Goal: Task Accomplishment & Management: Manage account settings

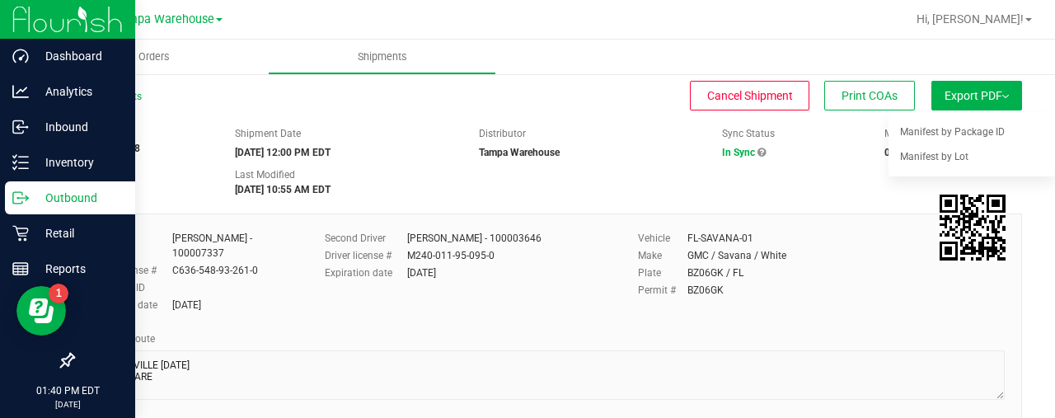
click at [55, 190] on p "Outbound" at bounding box center [78, 198] width 99 height 20
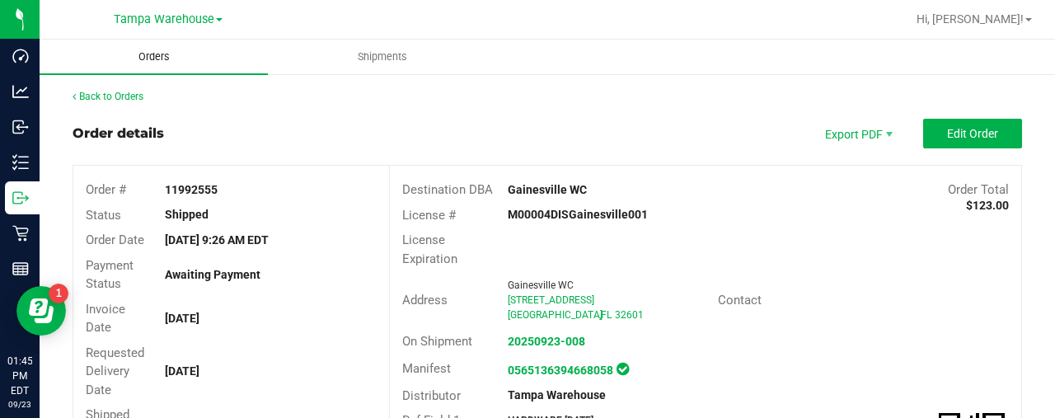
click at [153, 67] on uib-tab-heading "Orders" at bounding box center [154, 57] width 228 height 35
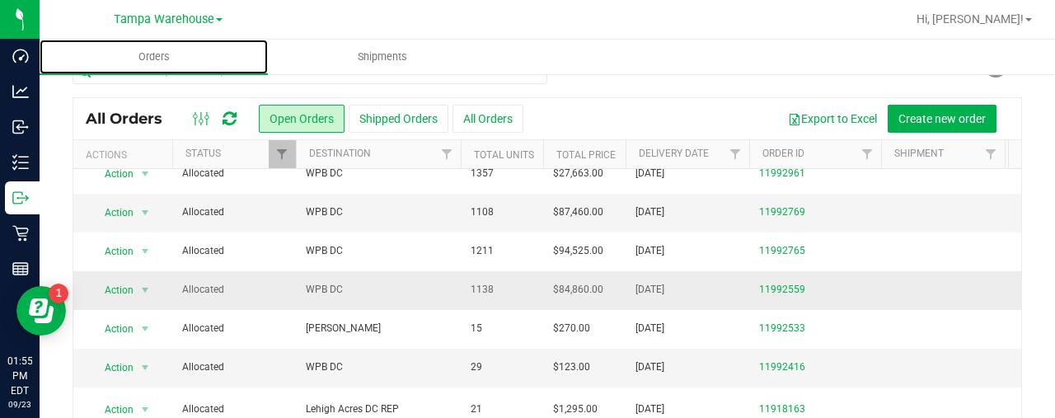
scroll to position [100, 0]
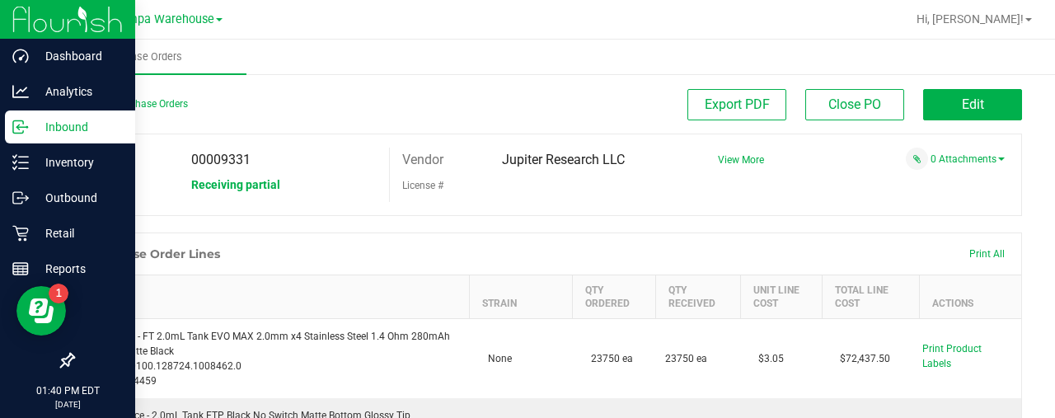
click at [30, 130] on p "Inbound" at bounding box center [78, 127] width 99 height 20
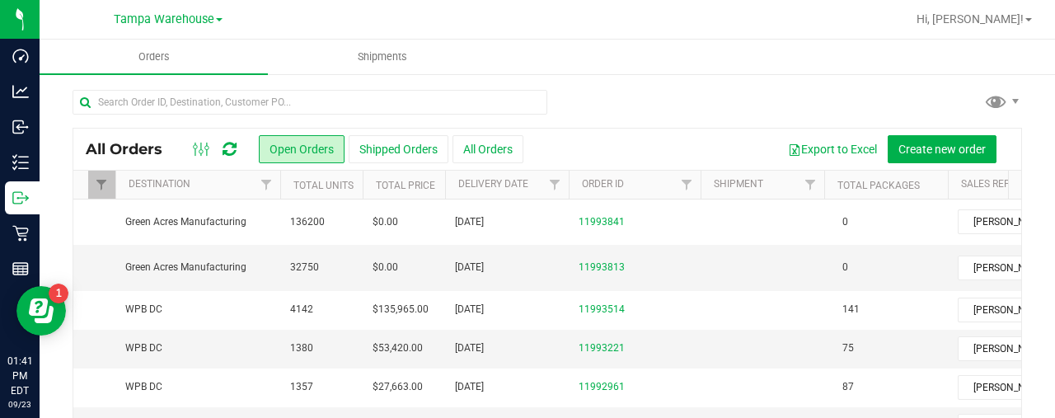
scroll to position [0, 229]
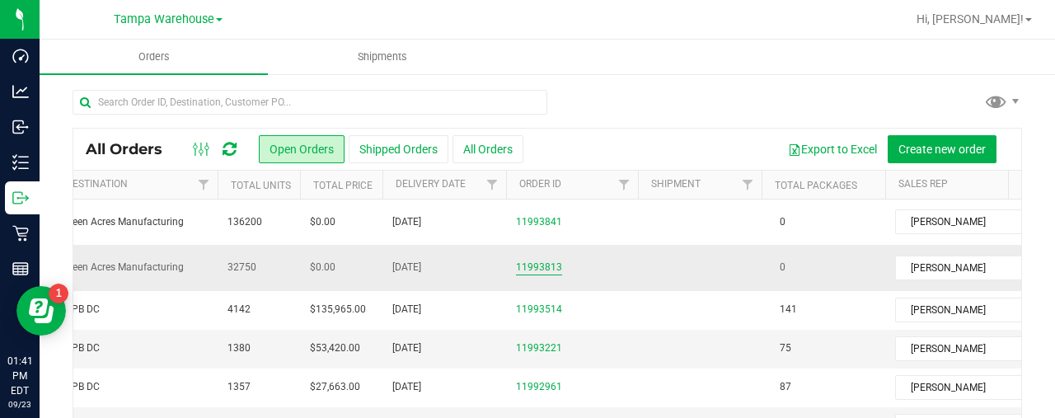
click at [547, 264] on link "11993813" at bounding box center [539, 268] width 46 height 16
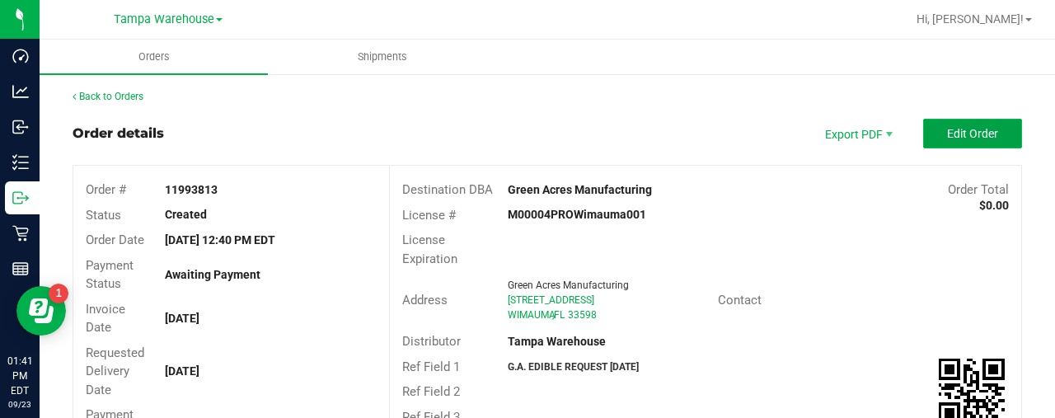
click at [988, 124] on button "Edit Order" at bounding box center [972, 134] width 99 height 30
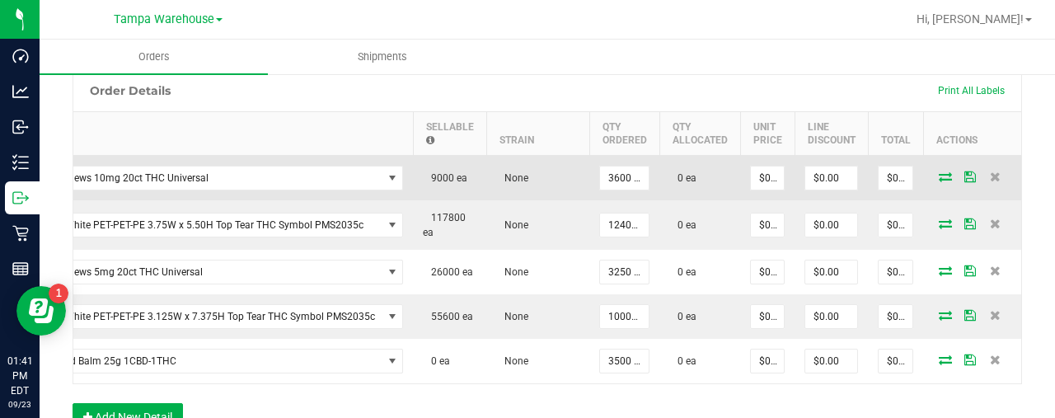
click at [939, 174] on icon at bounding box center [945, 176] width 13 height 10
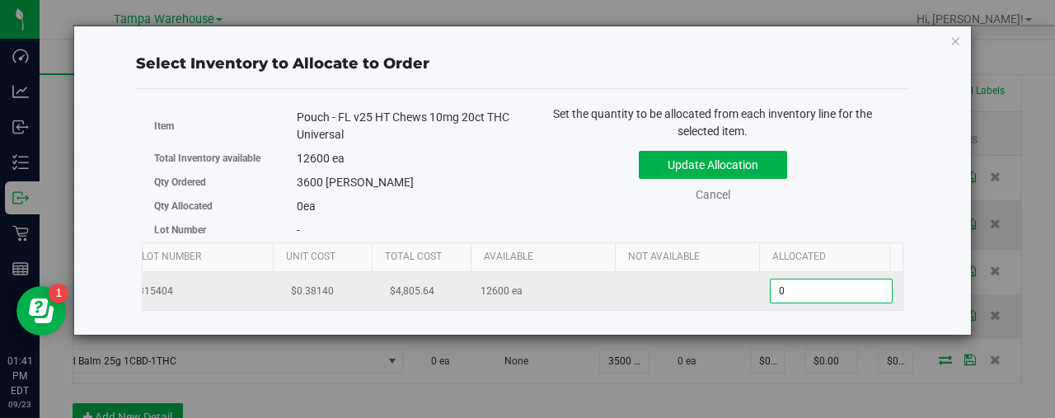
click at [835, 284] on span "0 0" at bounding box center [831, 291] width 123 height 25
click at [835, 284] on input "0" at bounding box center [831, 290] width 121 height 23
type input "3600"
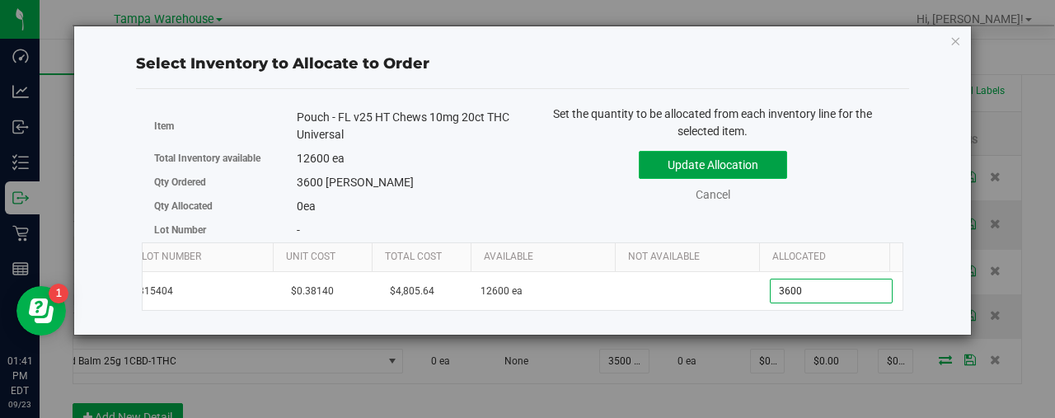
type input "3,600"
click at [717, 157] on button "Update Allocation" at bounding box center [713, 165] width 148 height 28
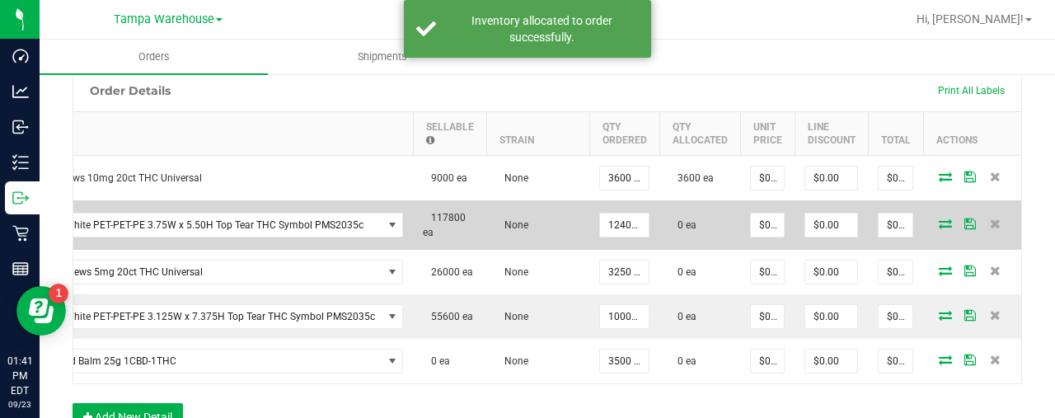
click at [939, 227] on icon at bounding box center [945, 223] width 13 height 10
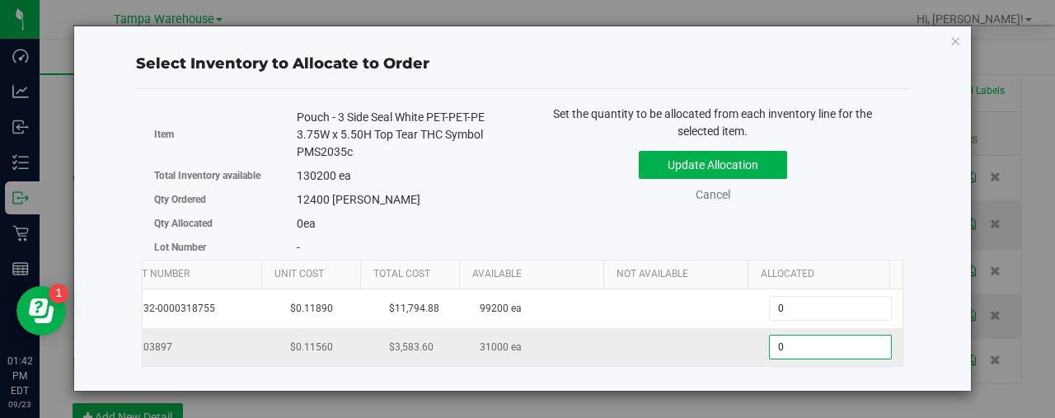
click at [805, 340] on span "0 0" at bounding box center [830, 347] width 123 height 25
click at [805, 340] on input "0" at bounding box center [830, 347] width 121 height 23
type input "12400"
type input "12,400"
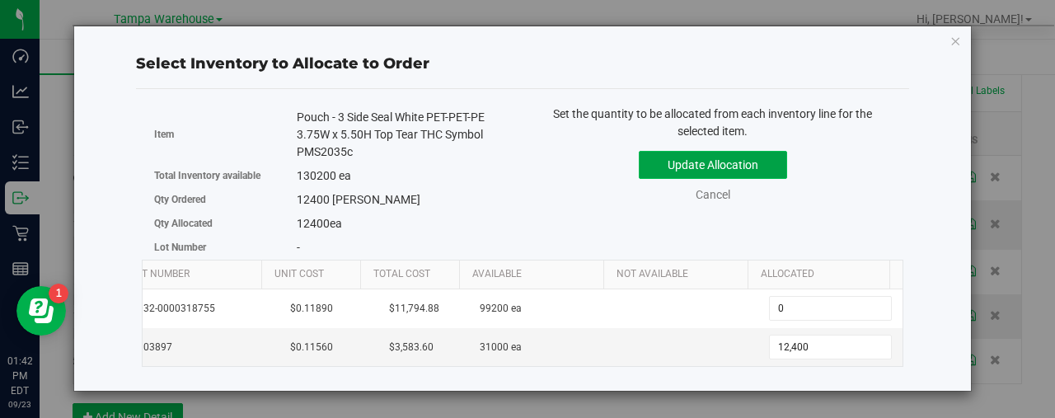
click at [720, 159] on button "Update Allocation" at bounding box center [713, 165] width 148 height 28
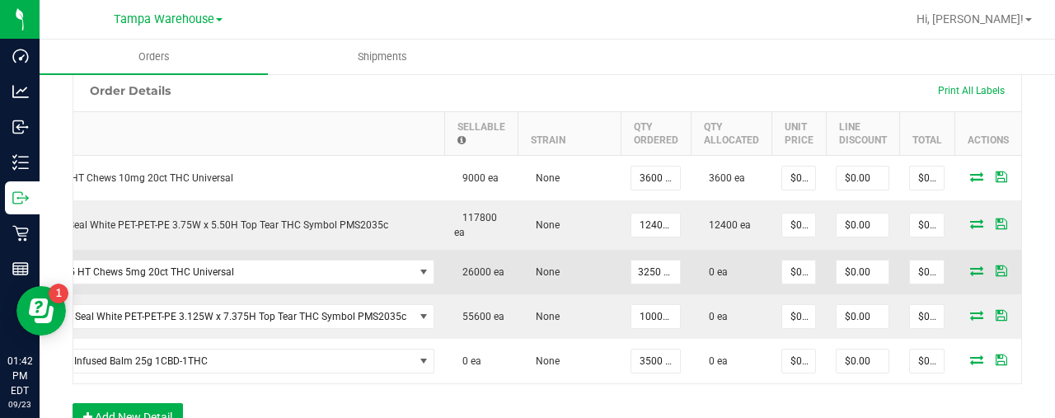
drag, startPoint x: 745, startPoint y: 273, endPoint x: 951, endPoint y: 289, distance: 206.7
click at [955, 289] on td at bounding box center [1004, 272] width 99 height 45
click at [970, 268] on icon at bounding box center [976, 270] width 13 height 10
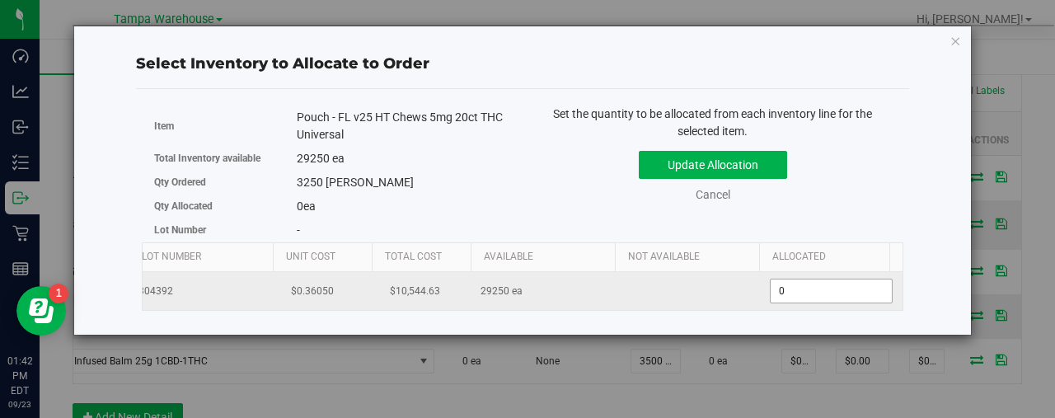
click at [865, 283] on span "0 0" at bounding box center [831, 291] width 123 height 25
click at [865, 283] on input "0" at bounding box center [831, 290] width 121 height 23
type input "3250"
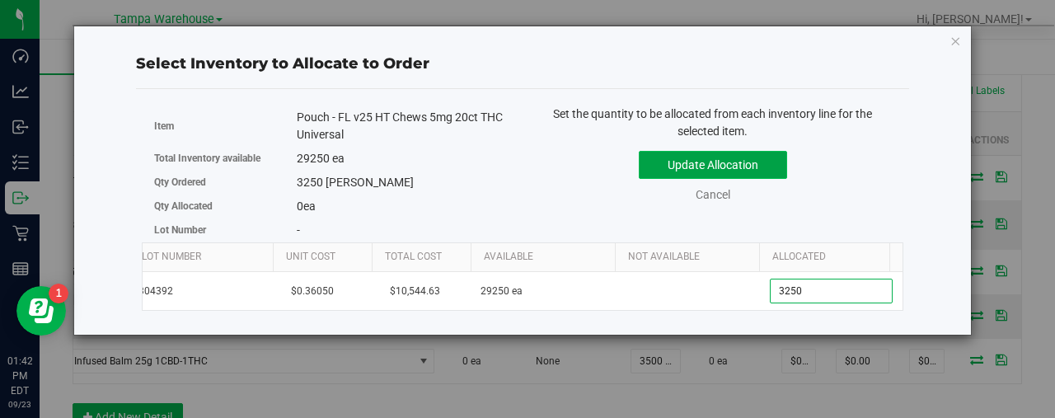
type input "3,250"
click at [722, 166] on button "Update Allocation" at bounding box center [713, 165] width 148 height 28
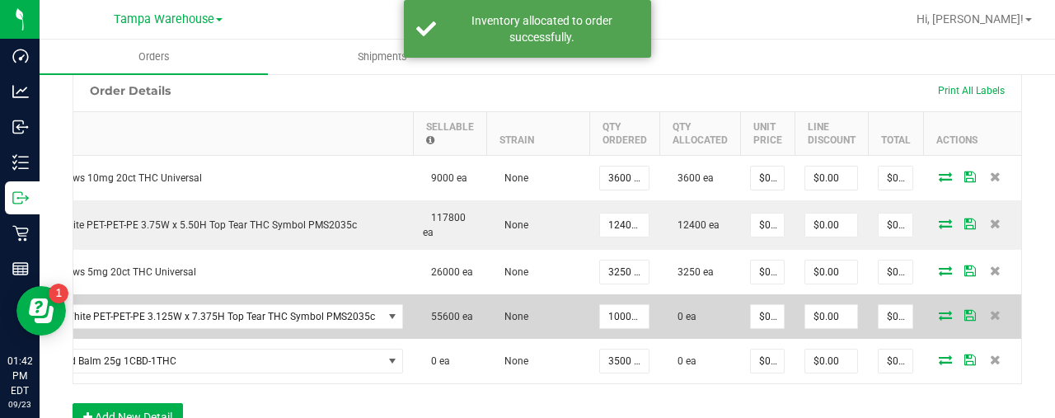
click at [939, 312] on icon at bounding box center [945, 315] width 13 height 10
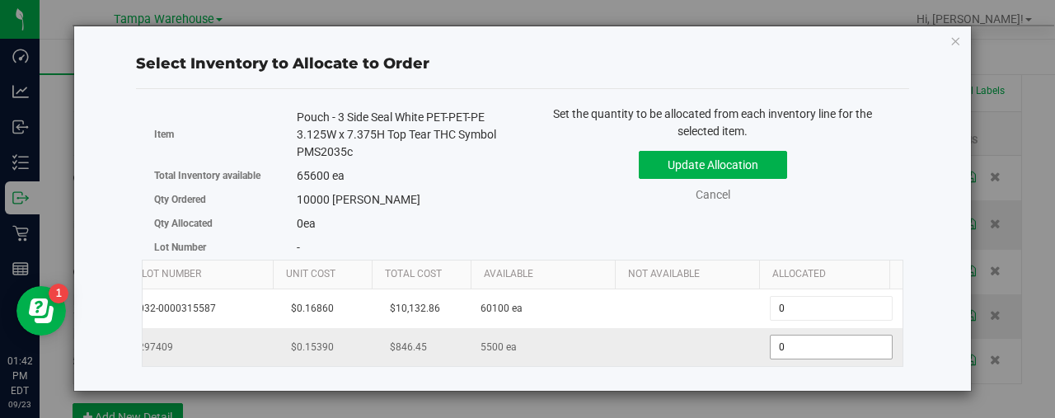
click at [821, 345] on span "0 0" at bounding box center [831, 347] width 123 height 25
click at [821, 345] on input "0" at bounding box center [831, 347] width 121 height 23
type input "5500"
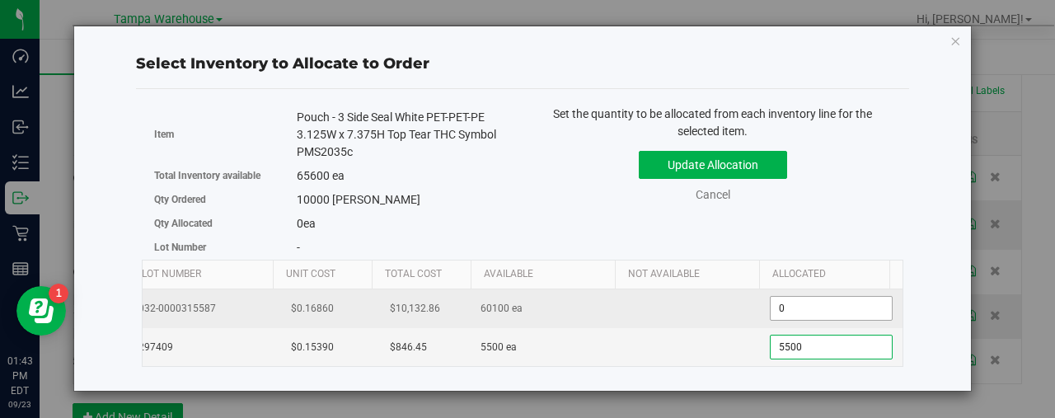
type input "5,500"
drag, startPoint x: 804, startPoint y: 312, endPoint x: 804, endPoint y: 288, distance: 24.7
click at [804, 289] on td "0 0" at bounding box center [831, 308] width 144 height 39
click at [787, 307] on input "0" at bounding box center [831, 308] width 121 height 23
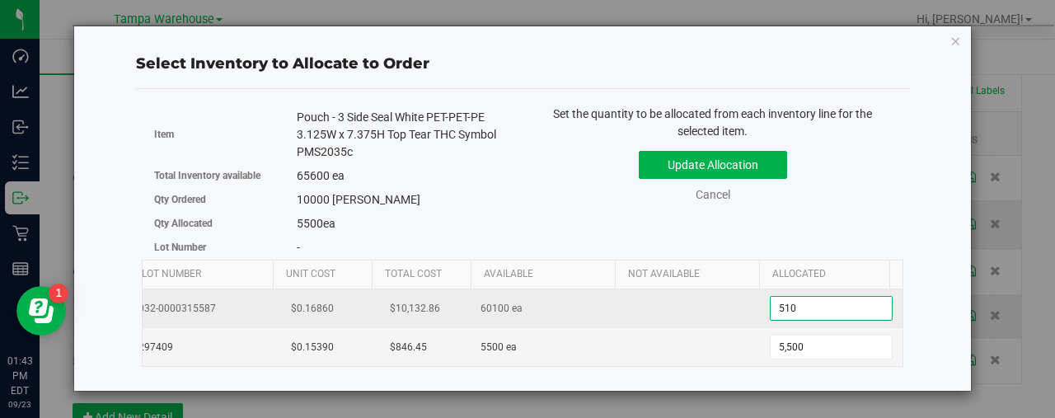
type input "5100"
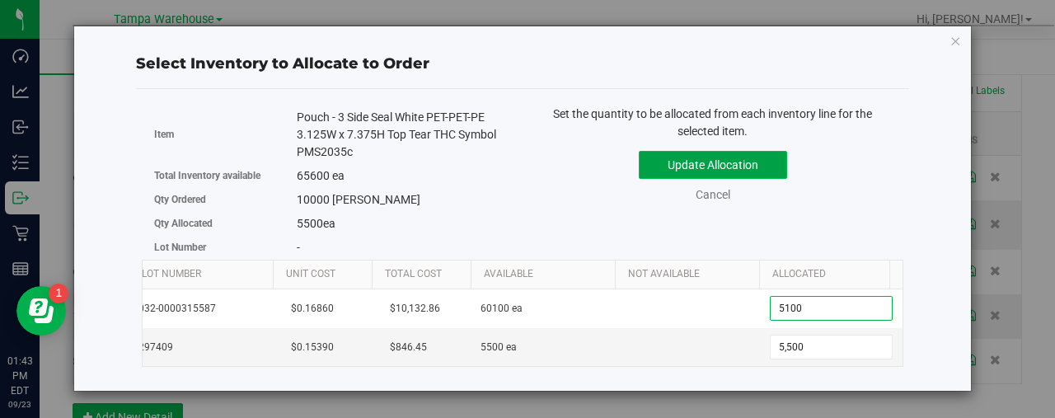
type input "5,100"
click at [722, 167] on button "Update Allocation" at bounding box center [713, 165] width 148 height 28
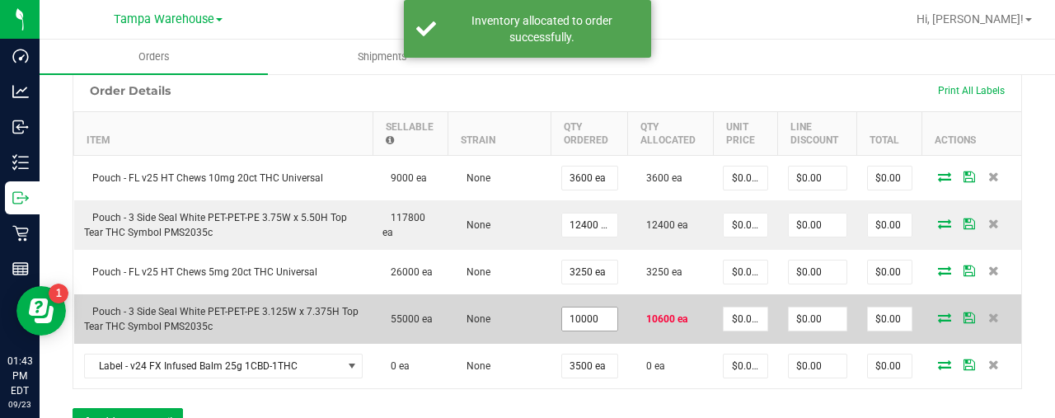
click at [592, 317] on input "10000" at bounding box center [589, 318] width 55 height 23
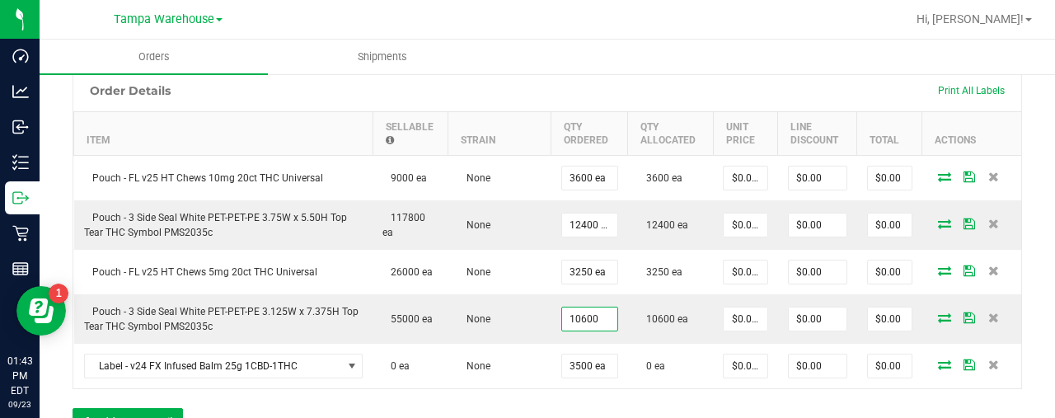
type input "10600 ea"
click at [590, 411] on div "Order Details Print All Labels Item Sellable Strain Qty Ordered Qty Allocated U…" at bounding box center [548, 260] width 950 height 383
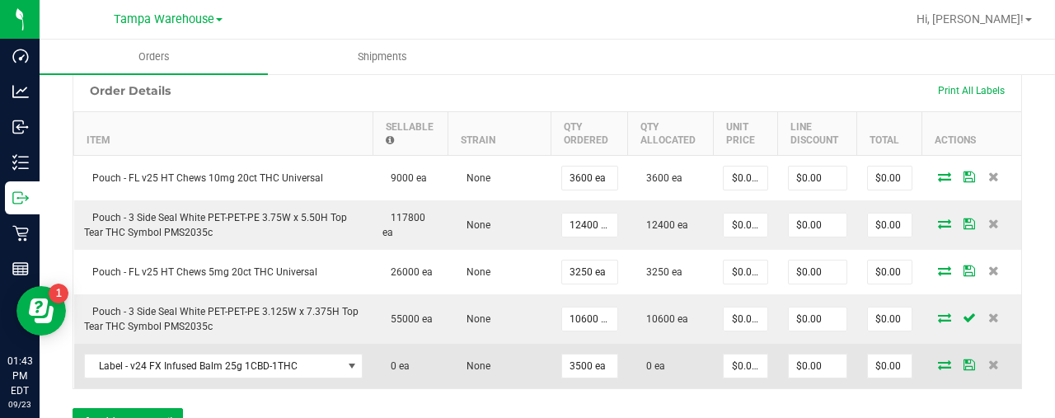
click at [938, 364] on icon at bounding box center [944, 364] width 13 height 10
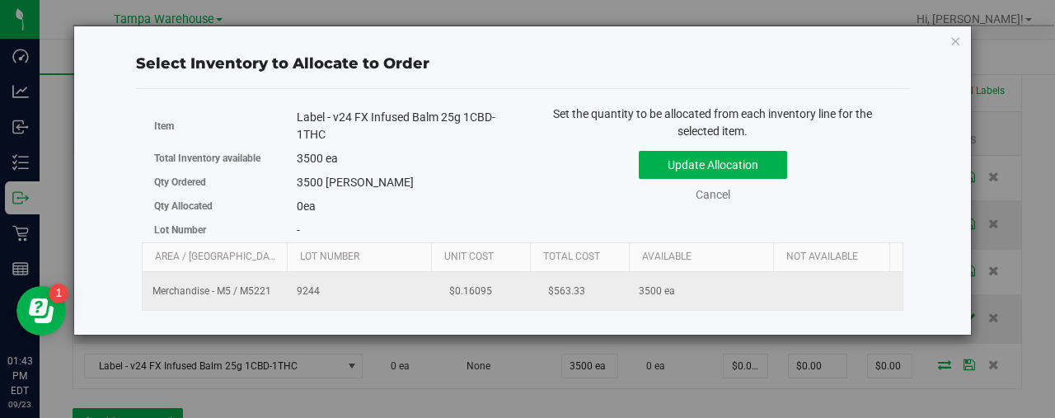
click at [838, 293] on td at bounding box center [845, 291] width 144 height 38
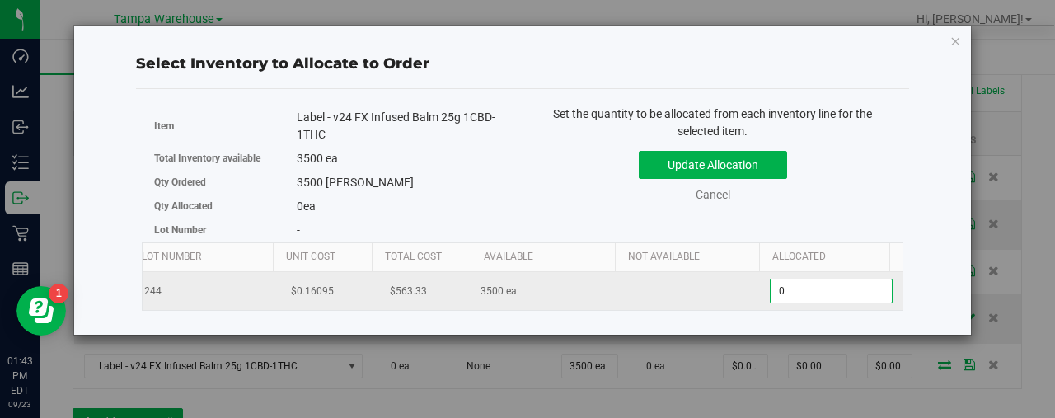
click at [838, 293] on span "0 0" at bounding box center [831, 291] width 123 height 25
click at [838, 293] on input "0" at bounding box center [831, 290] width 121 height 23
type input "3500"
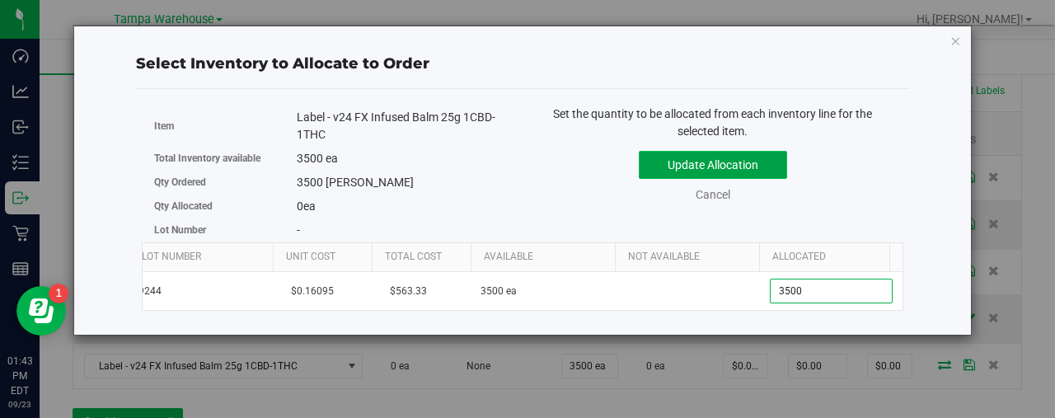
type input "3,500"
click at [758, 169] on button "Update Allocation" at bounding box center [713, 165] width 148 height 28
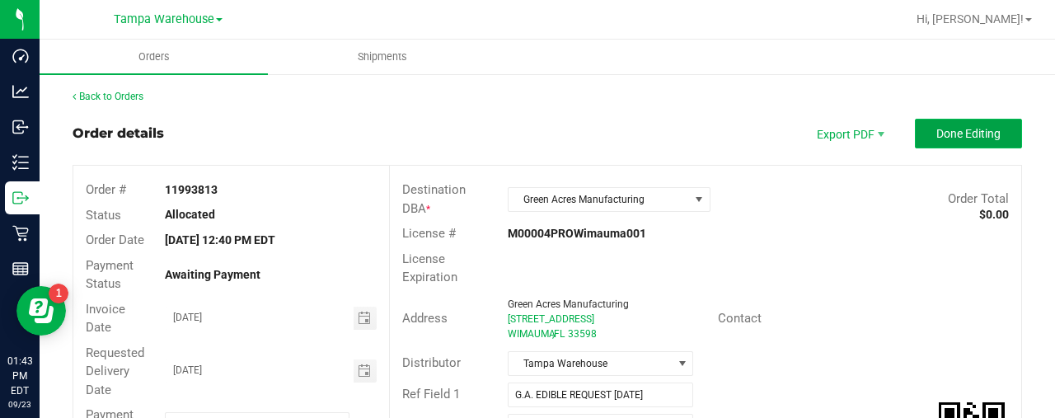
click at [956, 146] on button "Done Editing" at bounding box center [968, 134] width 107 height 30
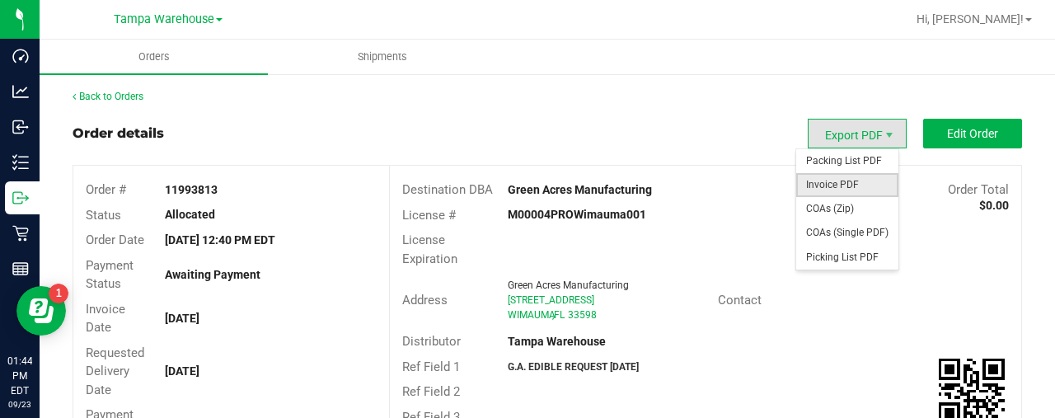
click at [841, 182] on span "Invoice PDF" at bounding box center [847, 185] width 102 height 24
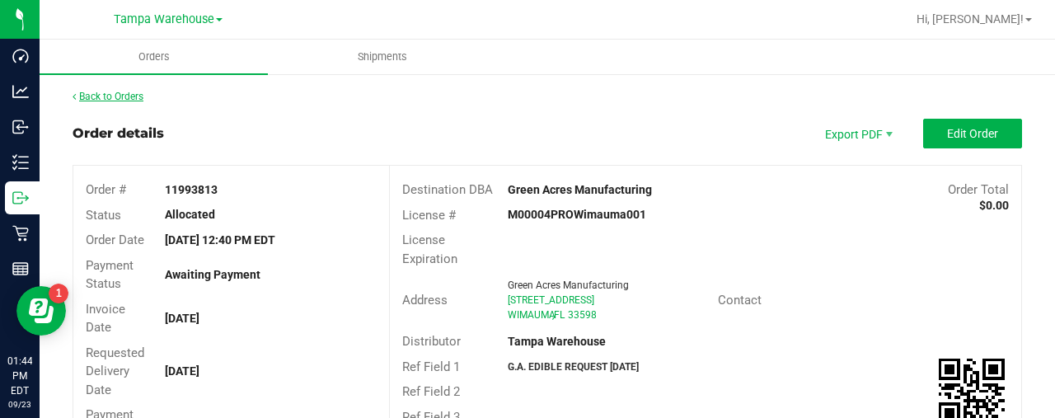
click at [98, 91] on link "Back to Orders" at bounding box center [108, 97] width 71 height 12
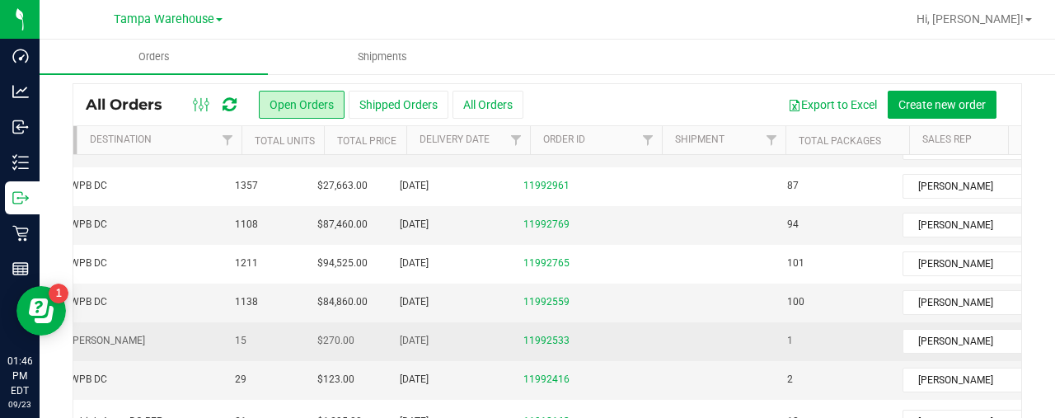
scroll to position [0, 239]
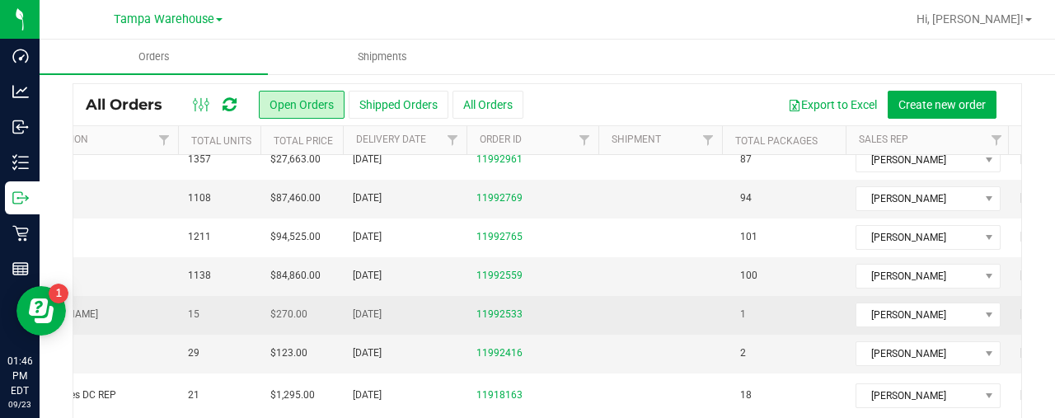
click at [584, 307] on span "11992533" at bounding box center [532, 315] width 112 height 16
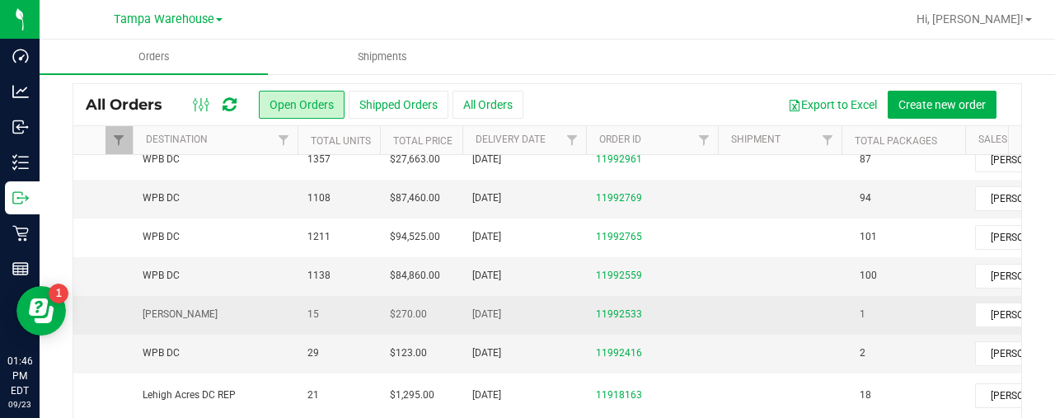
scroll to position [0, 165]
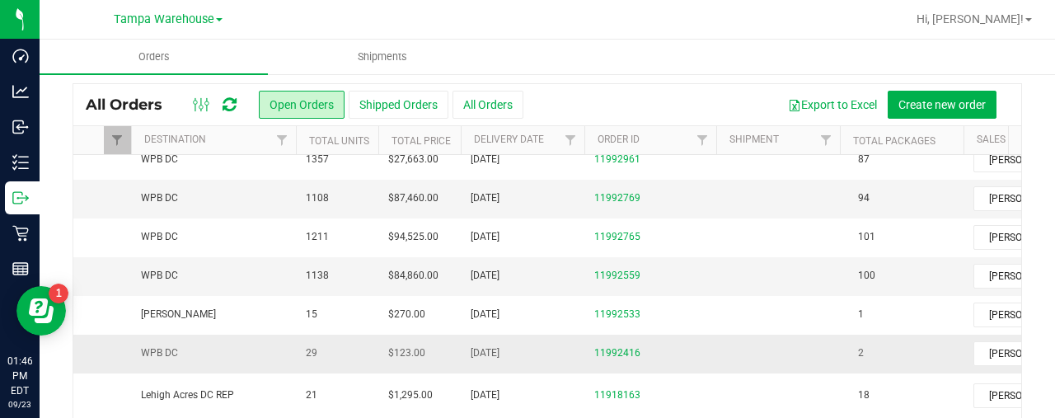
click at [673, 345] on span "11992416" at bounding box center [650, 353] width 112 height 16
click at [671, 345] on span "11992416" at bounding box center [650, 353] width 112 height 16
click at [537, 339] on td "[DATE]" at bounding box center [523, 354] width 124 height 39
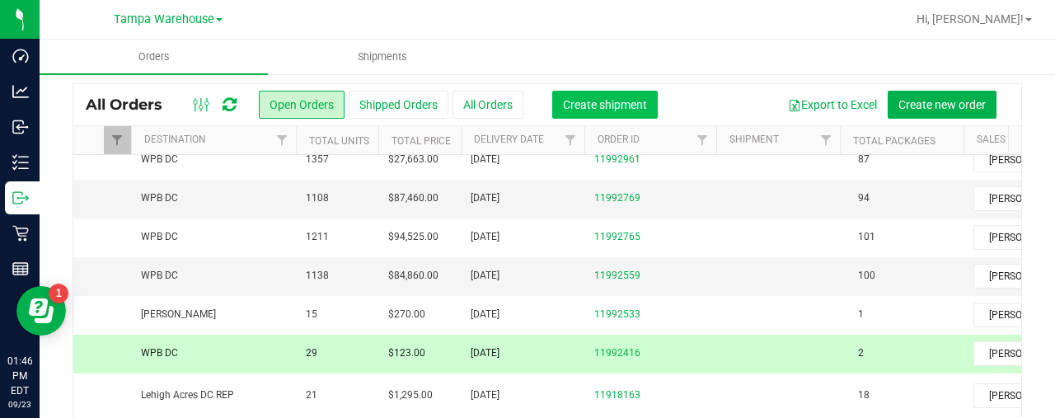
click at [589, 98] on span "Create shipment" at bounding box center [605, 104] width 84 height 13
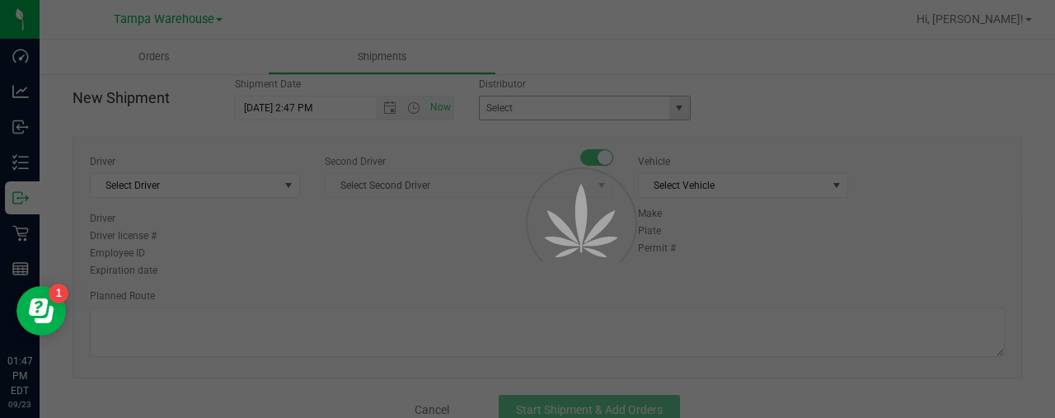
scroll to position [45, 0]
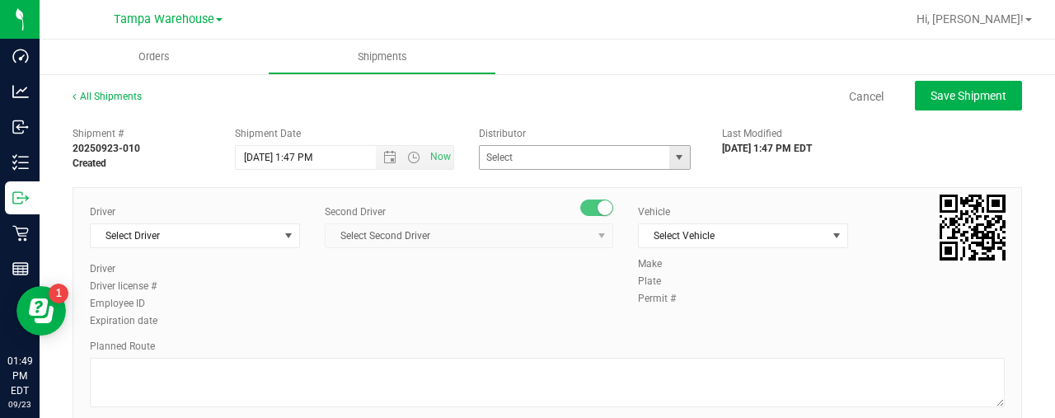
click at [673, 154] on span "select" at bounding box center [679, 157] width 13 height 13
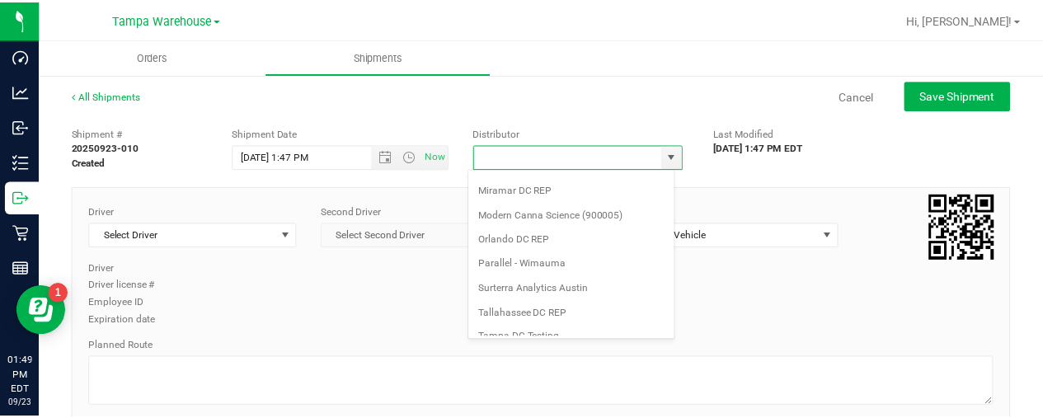
scroll to position [646, 0]
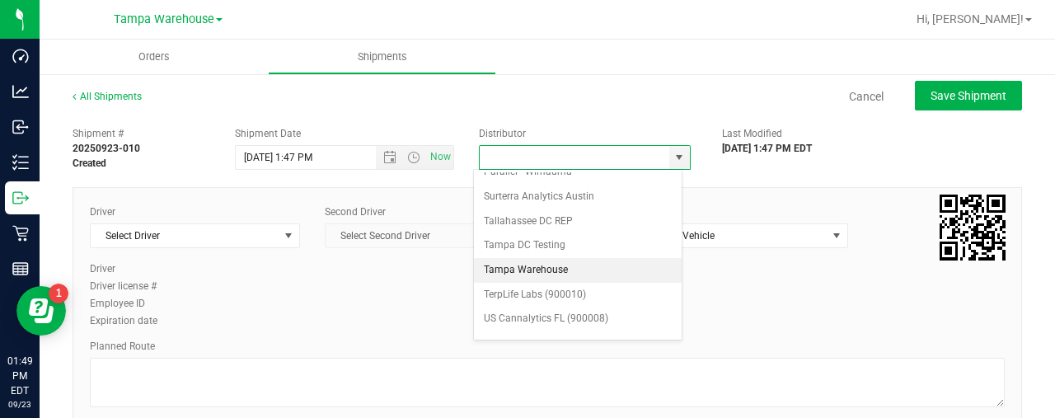
click at [564, 261] on li "Tampa Warehouse" at bounding box center [578, 270] width 208 height 25
type input "Tampa Warehouse"
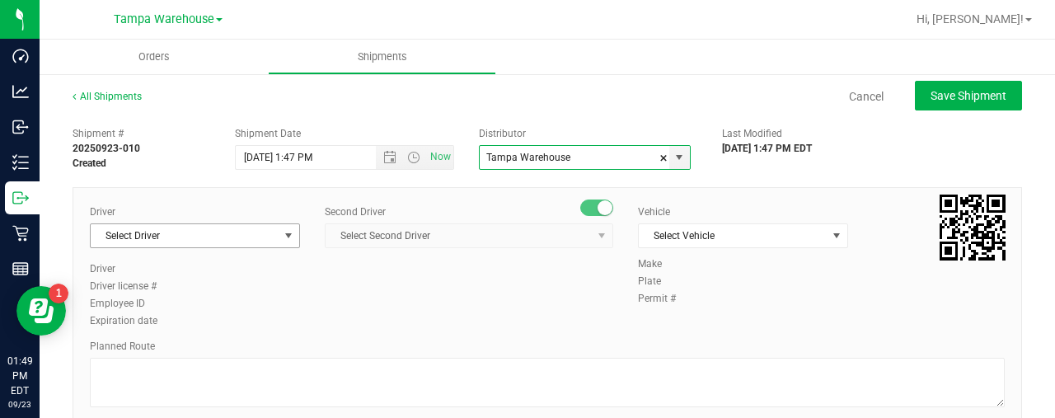
click at [293, 237] on span "select" at bounding box center [289, 235] width 21 height 23
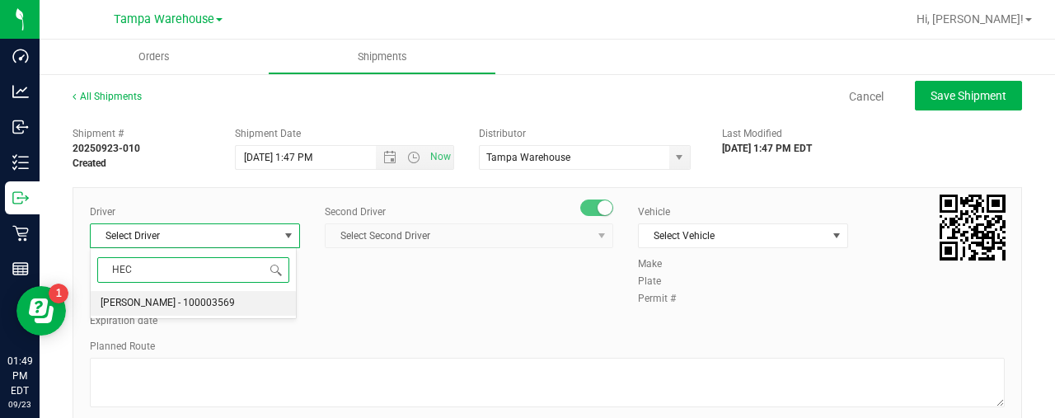
click at [216, 298] on li "[PERSON_NAME] - 100003569" at bounding box center [193, 303] width 205 height 25
type input "HEC"
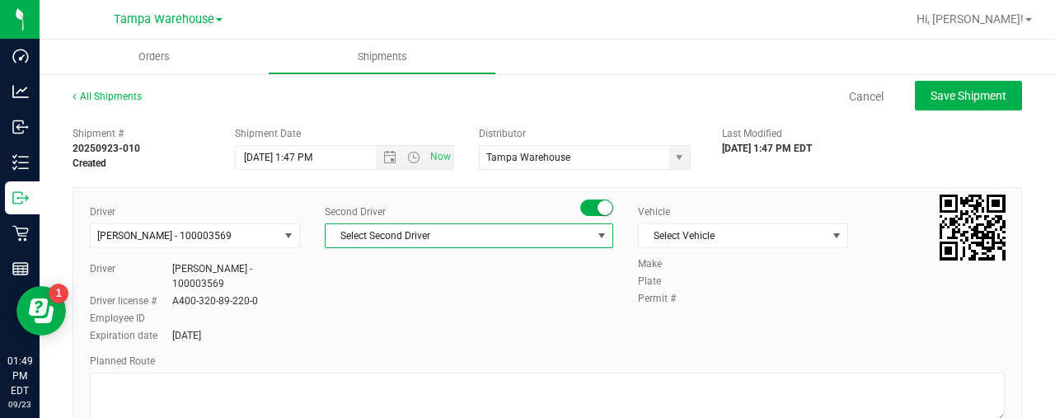
click at [410, 225] on span "Select Second Driver" at bounding box center [459, 235] width 266 height 23
type input "DANN"
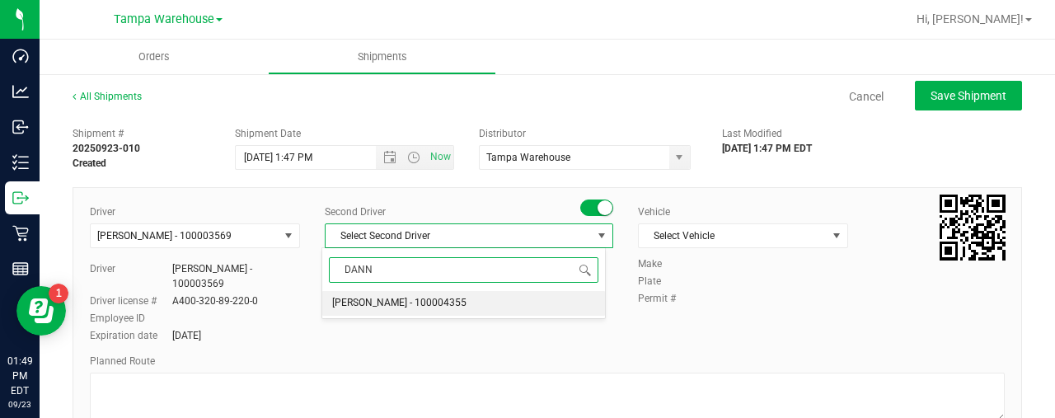
click at [391, 299] on span "[PERSON_NAME] - 100004355" at bounding box center [399, 303] width 134 height 21
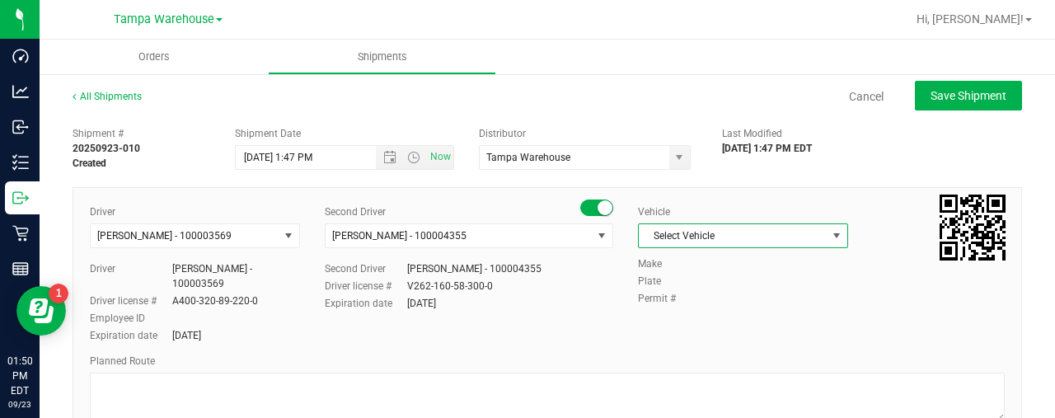
click at [830, 236] on span "select" at bounding box center [836, 235] width 13 height 13
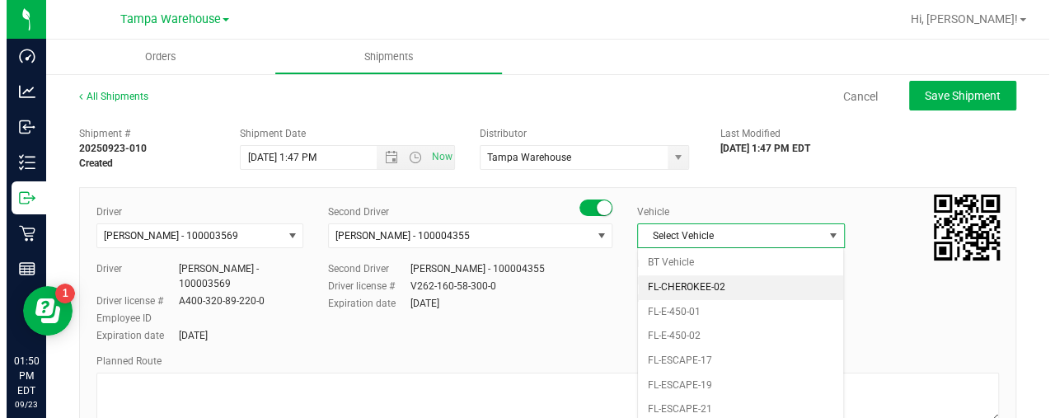
scroll to position [2, 0]
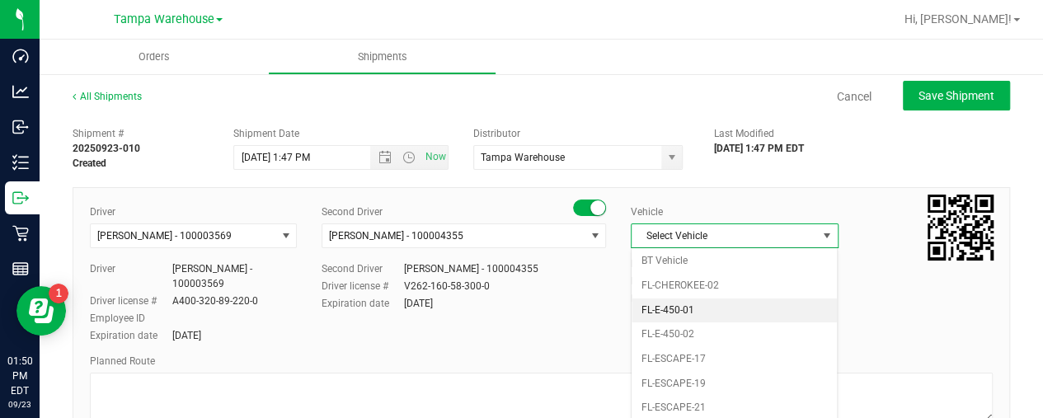
click at [681, 303] on li "FL-E-450-01" at bounding box center [733, 310] width 205 height 25
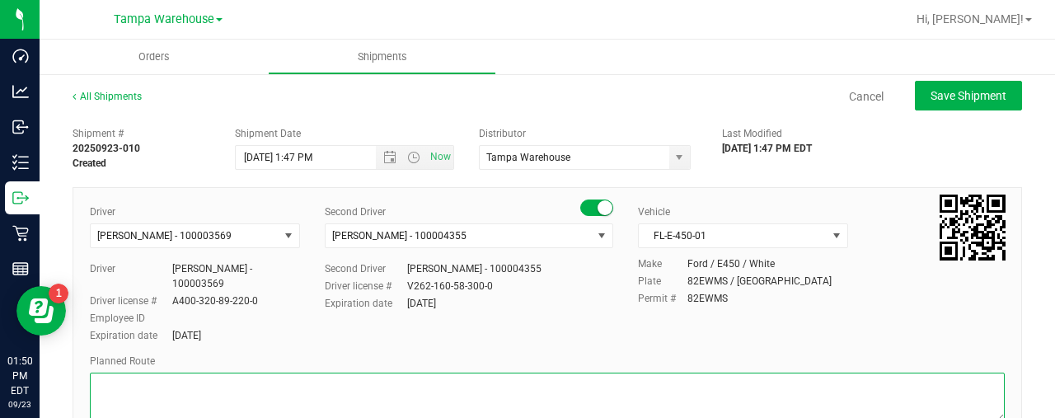
click at [350, 373] on textarea at bounding box center [547, 397] width 915 height 49
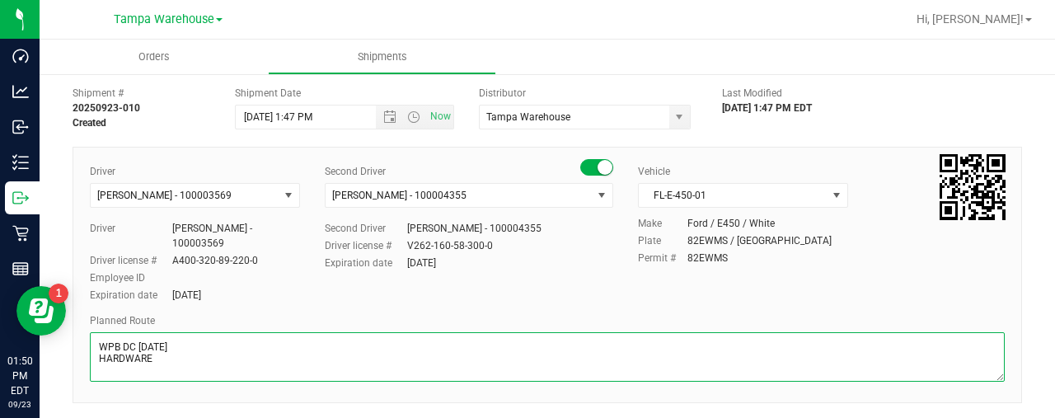
scroll to position [38, 0]
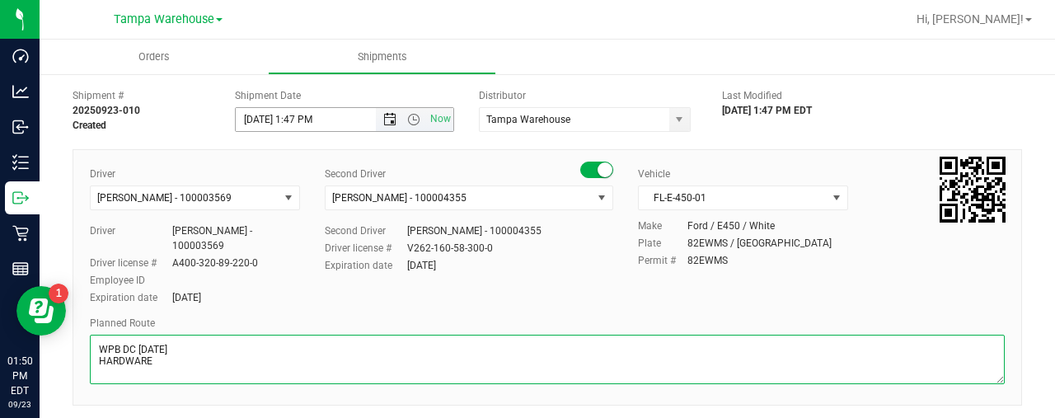
click at [383, 118] on span "Open the date view" at bounding box center [389, 119] width 13 height 13
type textarea "WPB DC 9/24/25 HARDWARE"
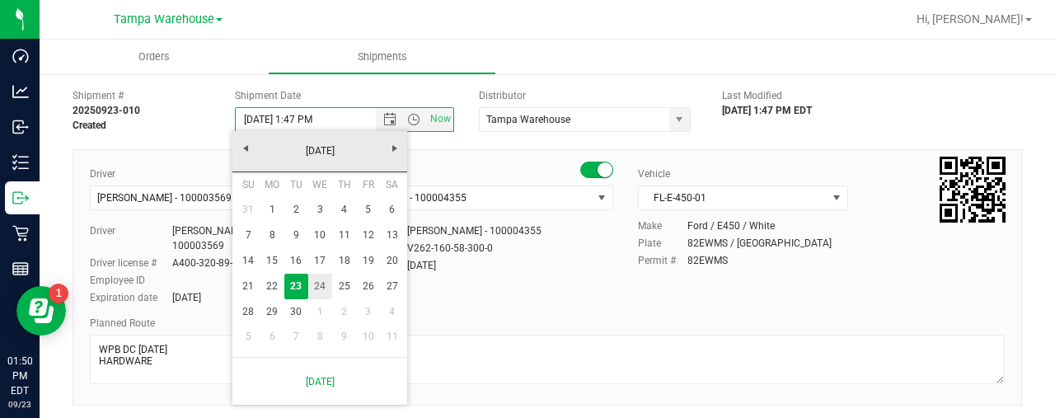
click at [320, 283] on link "24" at bounding box center [320, 287] width 24 height 26
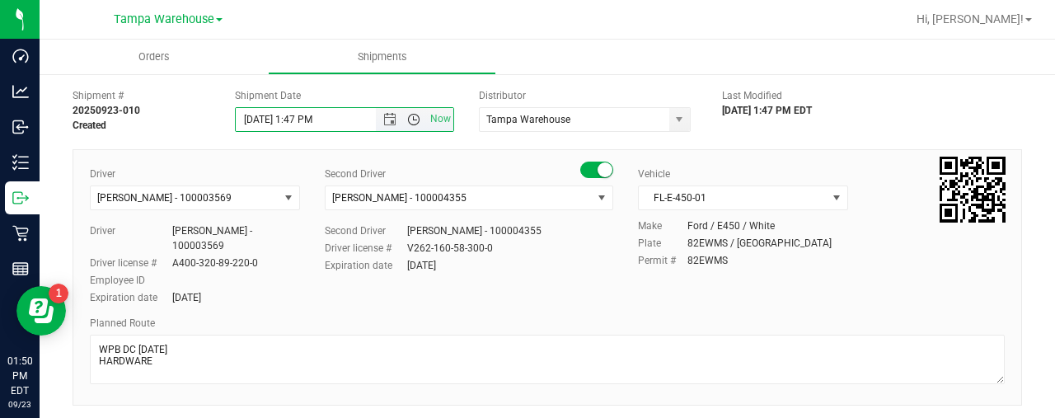
click at [415, 121] on span "Open the time view" at bounding box center [414, 119] width 28 height 13
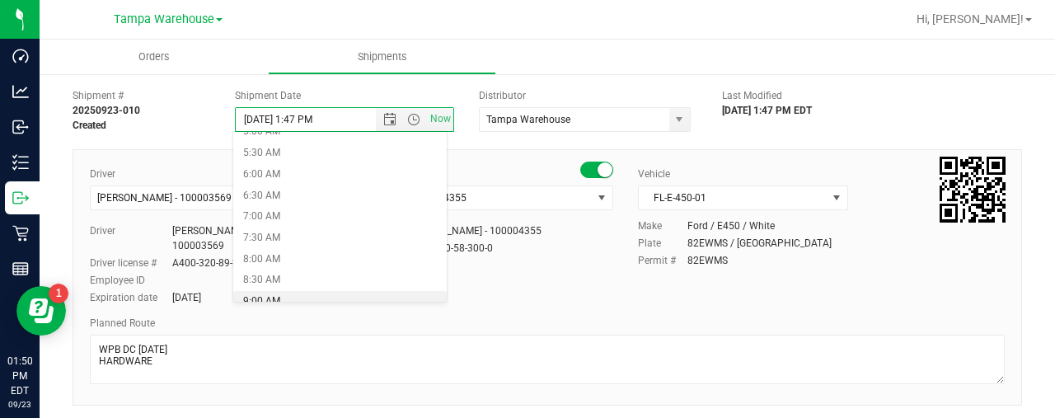
scroll to position [224, 0]
click at [297, 192] on li "6:30 AM" at bounding box center [339, 196] width 213 height 21
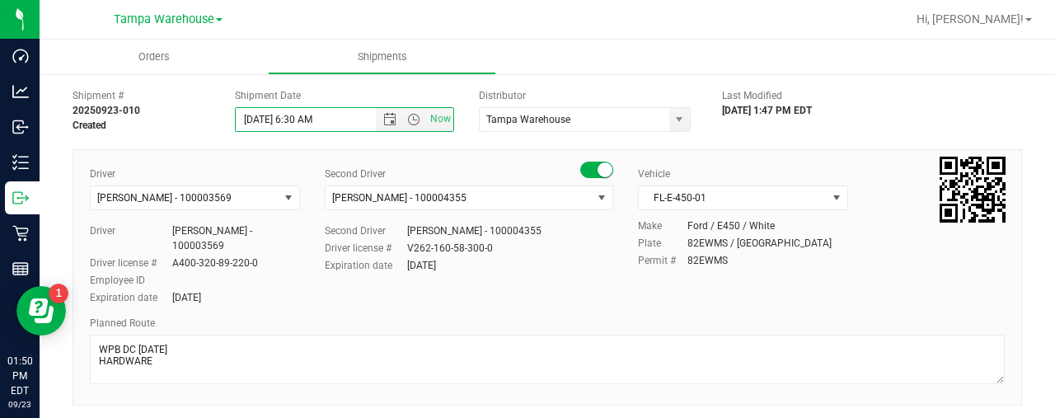
scroll to position [422, 0]
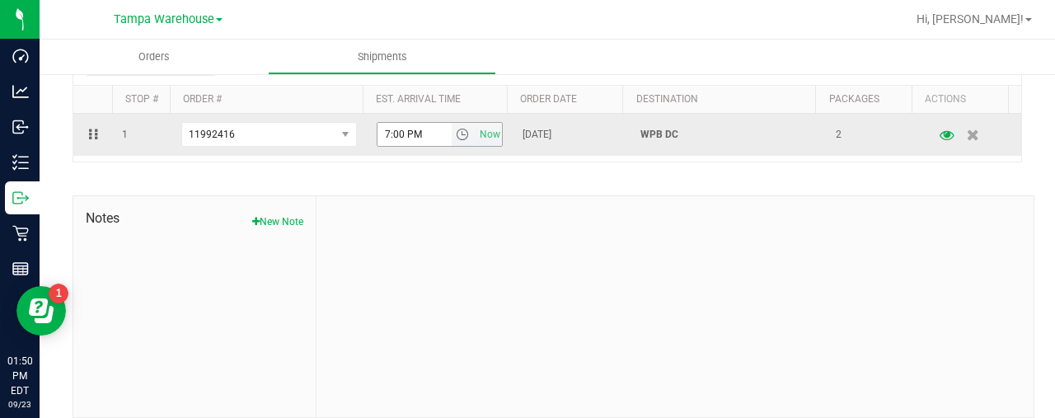
click at [456, 128] on span "select" at bounding box center [462, 134] width 13 height 13
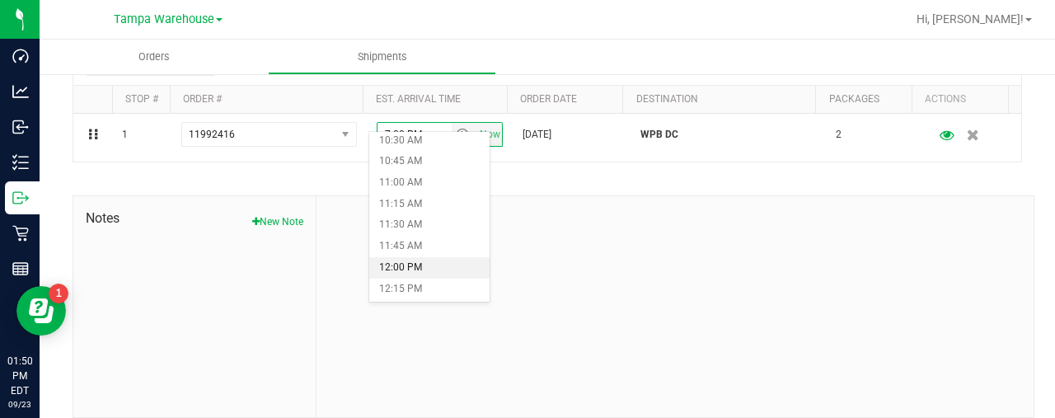
scroll to position [897, 0]
click at [389, 258] on li "12:00 PM" at bounding box center [429, 265] width 120 height 21
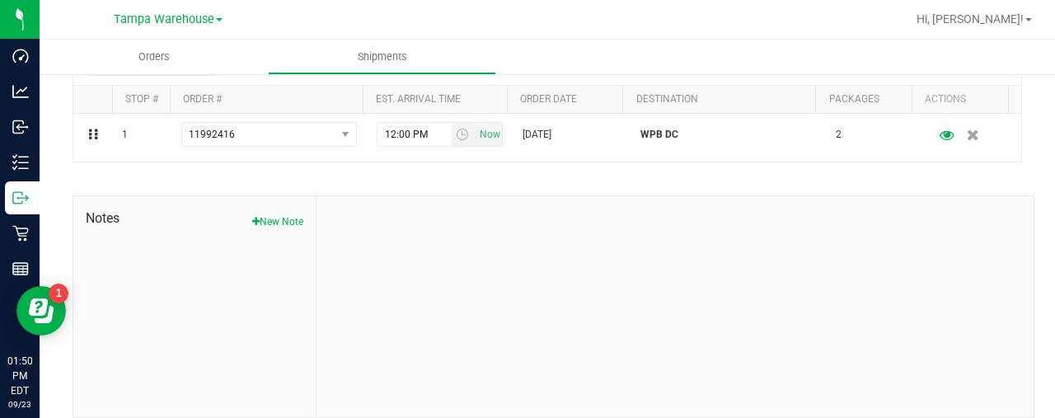
click at [463, 243] on div at bounding box center [675, 306] width 717 height 221
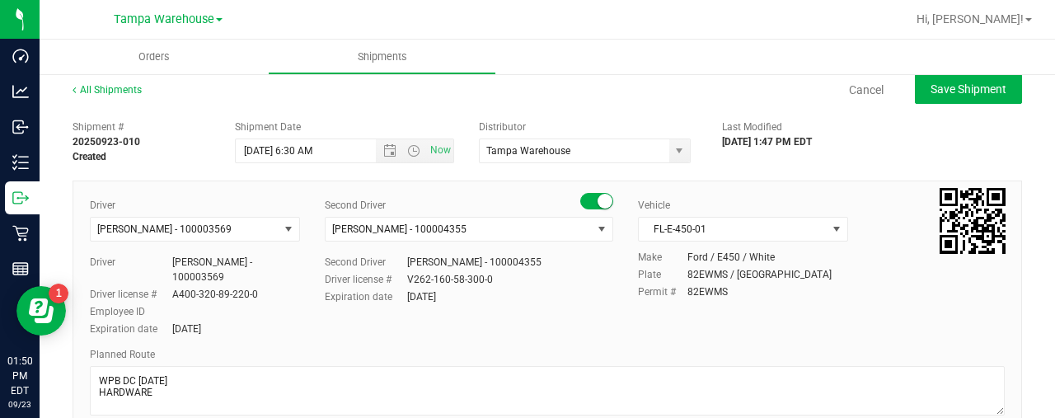
scroll to position [0, 0]
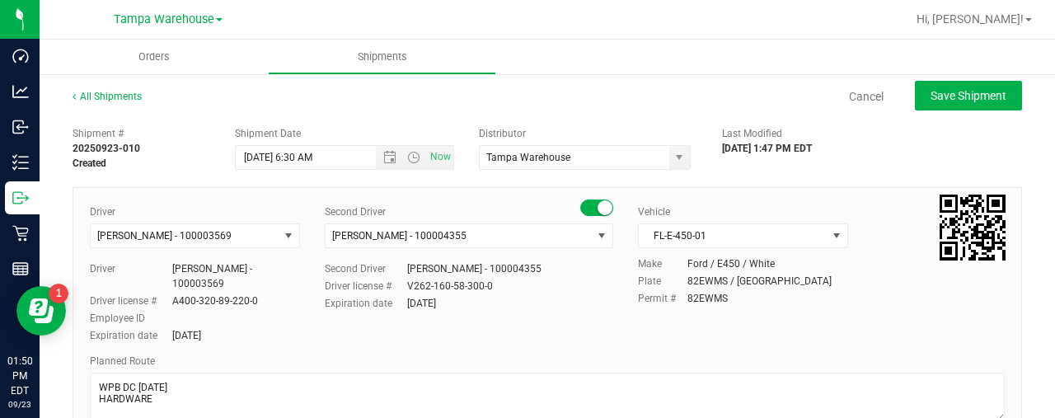
click at [948, 117] on div "All Shipments Cancel Save Shipment" at bounding box center [548, 104] width 950 height 30
click at [944, 96] on span "Save Shipment" at bounding box center [969, 95] width 76 height 13
type input "[DATE] 10:30 AM"
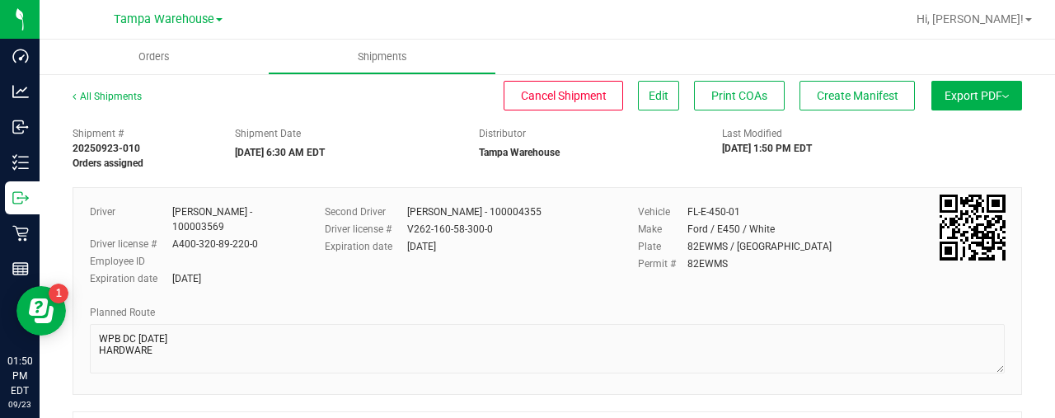
click at [941, 87] on button "Export PDF" at bounding box center [977, 96] width 91 height 30
click at [941, 153] on span "Manifest by Lot" at bounding box center [934, 157] width 68 height 12
click at [870, 97] on span "Create Manifest" at bounding box center [858, 95] width 82 height 13
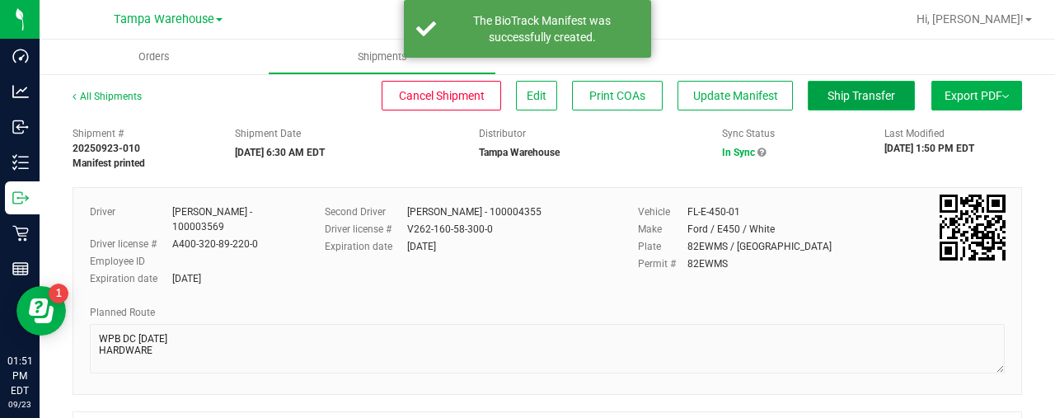
click at [849, 96] on span "Ship Transfer" at bounding box center [862, 95] width 68 height 13
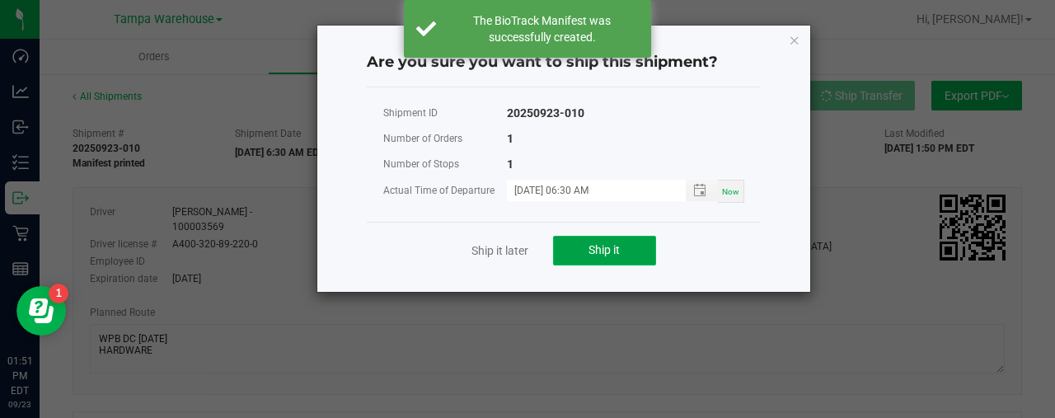
click at [622, 242] on button "Ship it" at bounding box center [604, 251] width 103 height 30
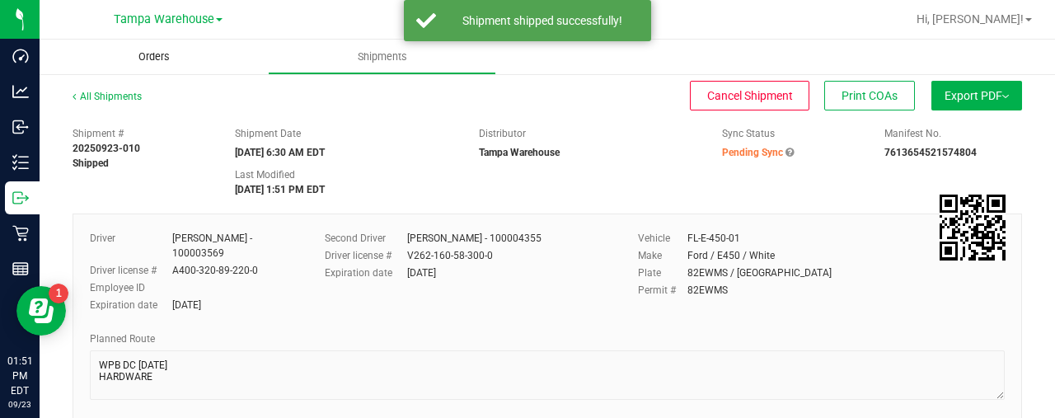
click at [162, 59] on span "Orders" at bounding box center [154, 56] width 76 height 15
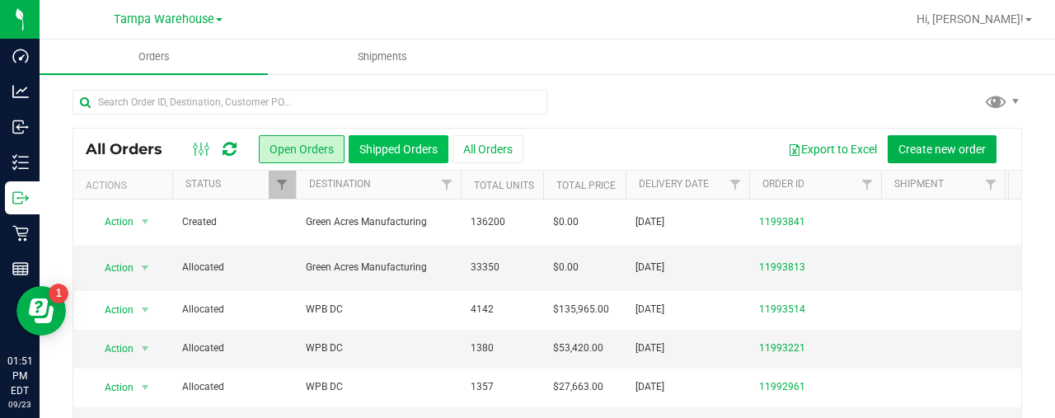
click at [426, 157] on button "Shipped Orders" at bounding box center [399, 149] width 100 height 28
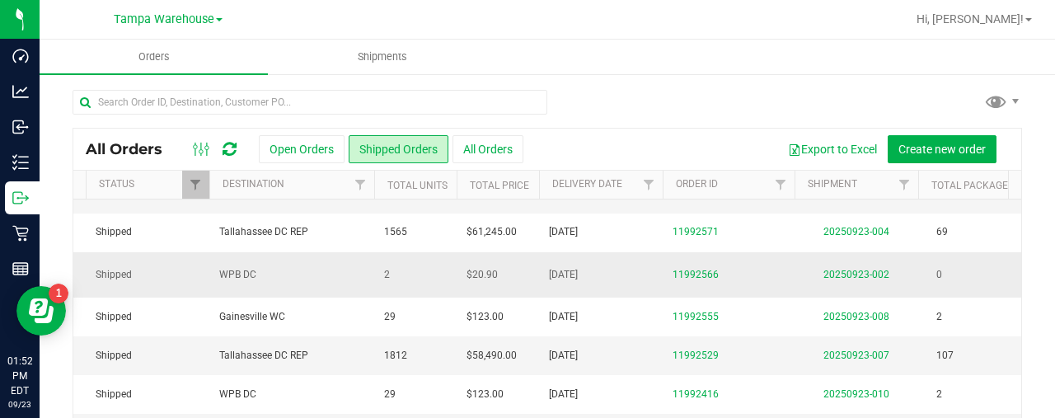
scroll to position [0, 58]
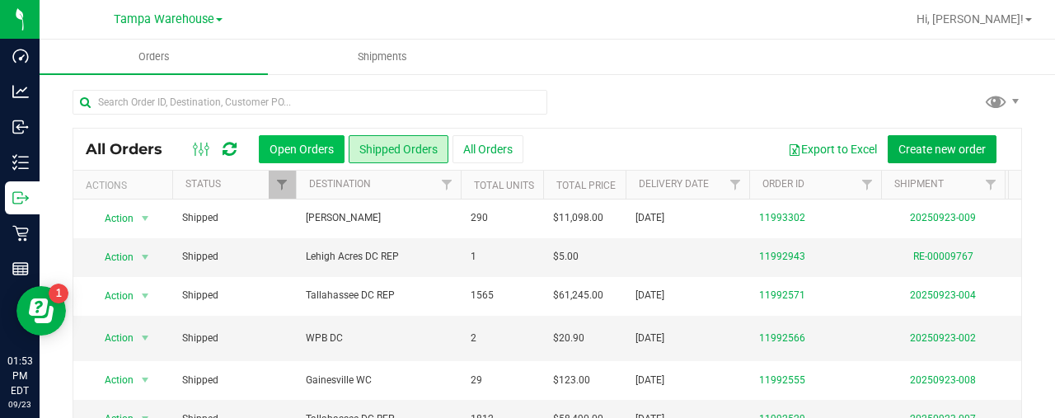
click at [292, 148] on button "Open Orders" at bounding box center [302, 149] width 86 height 28
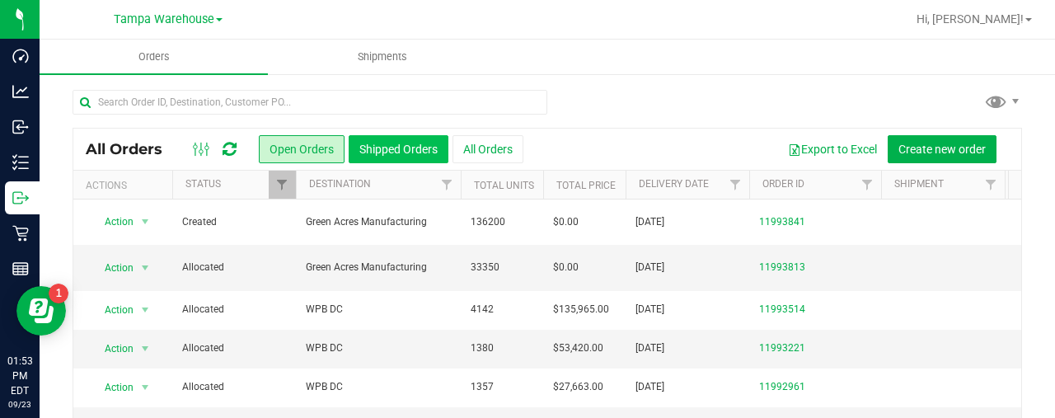
click at [404, 144] on button "Shipped Orders" at bounding box center [399, 149] width 100 height 28
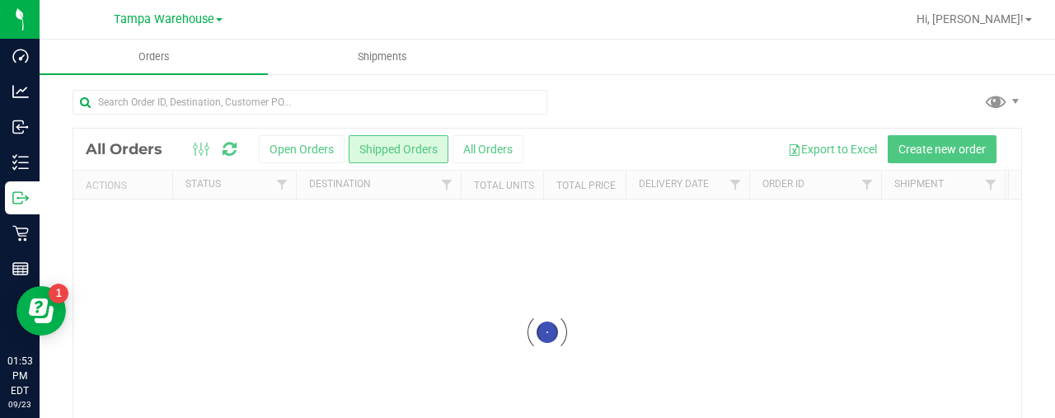
click at [382, 153] on div at bounding box center [547, 332] width 948 height 407
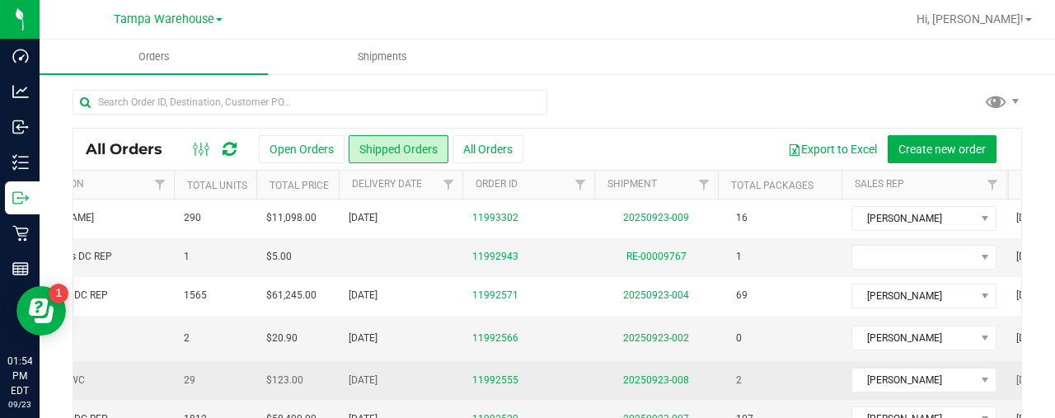
scroll to position [0, 290]
click at [414, 364] on td "[DATE]" at bounding box center [398, 380] width 124 height 39
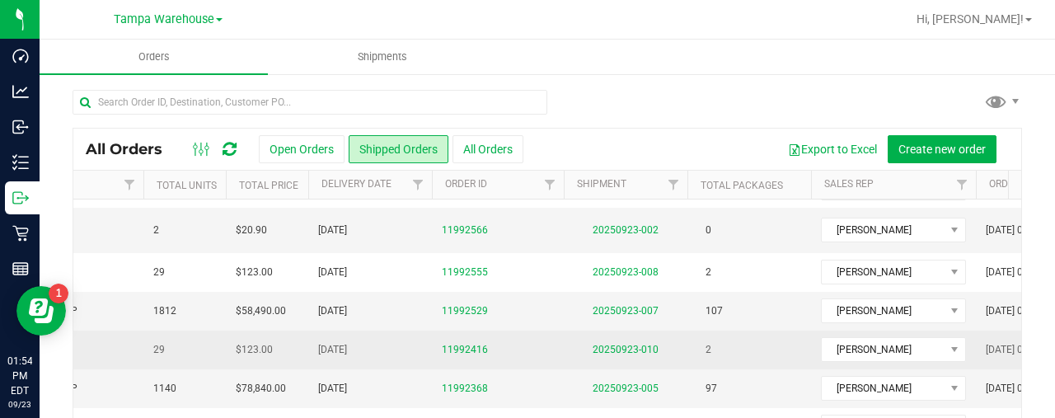
scroll to position [0, 0]
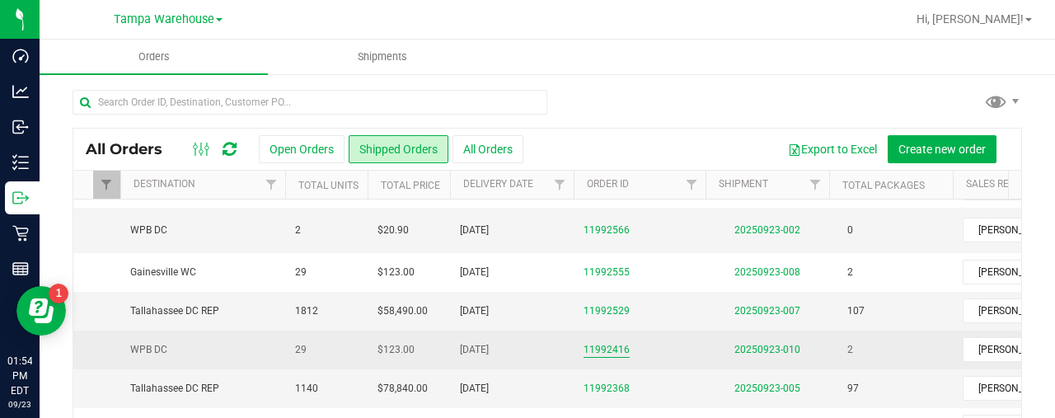
click at [603, 345] on link "11992416" at bounding box center [607, 350] width 46 height 16
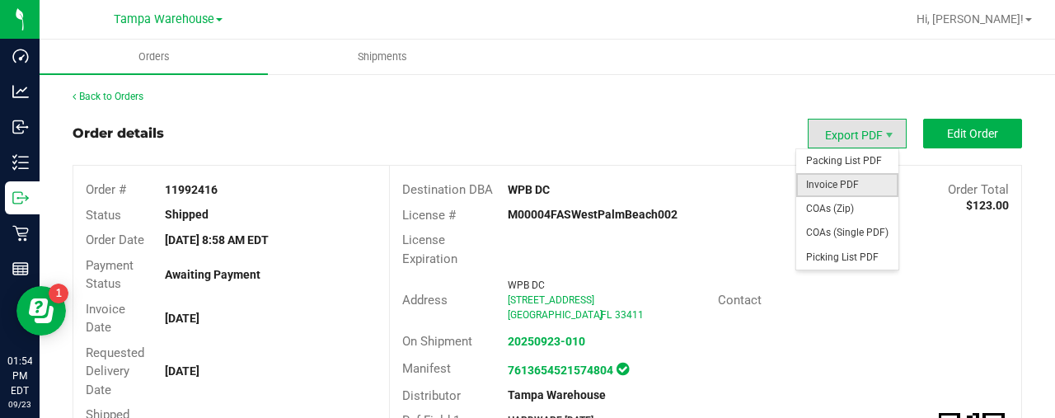
click at [839, 183] on span "Invoice PDF" at bounding box center [847, 185] width 102 height 24
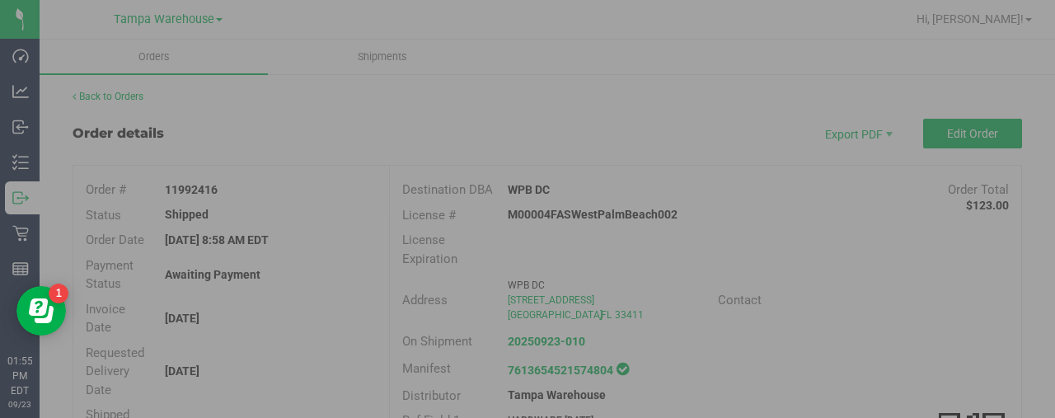
click at [839, 183] on div at bounding box center [527, 209] width 1055 height 418
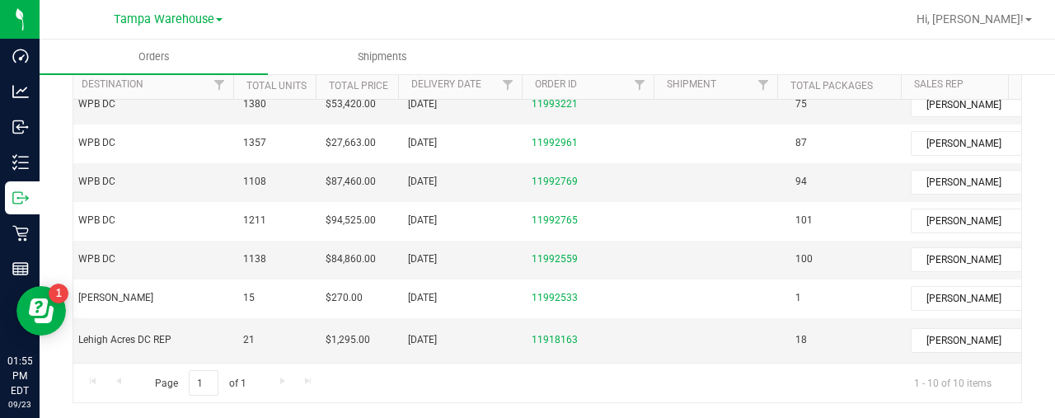
scroll to position [150, 284]
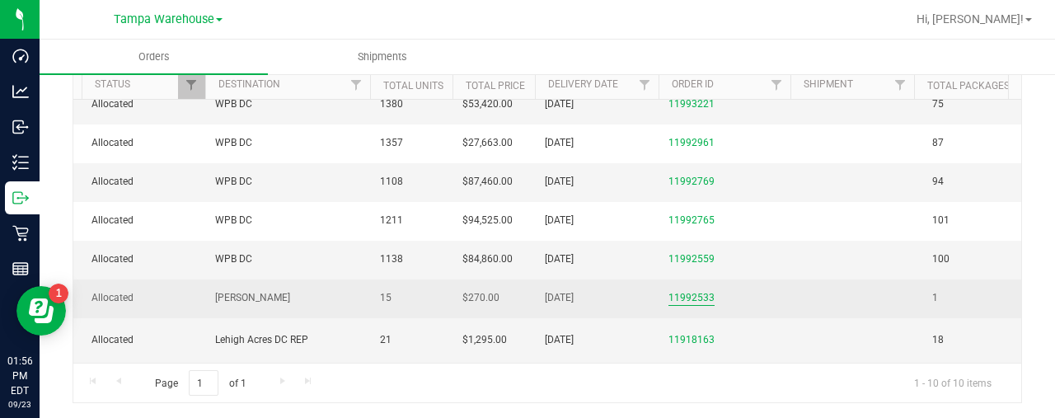
click at [687, 290] on link "11992533" at bounding box center [692, 298] width 46 height 16
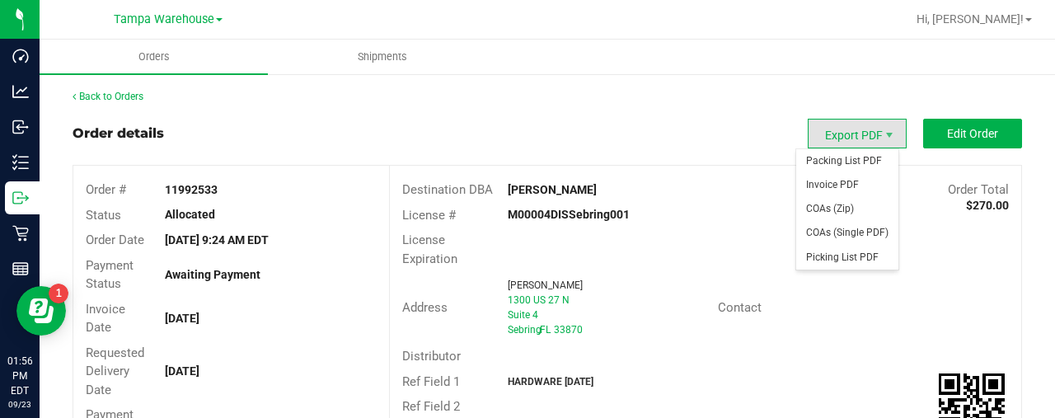
click at [841, 136] on span "Export PDF" at bounding box center [857, 134] width 99 height 30
click at [838, 176] on span "Invoice PDF" at bounding box center [847, 185] width 102 height 24
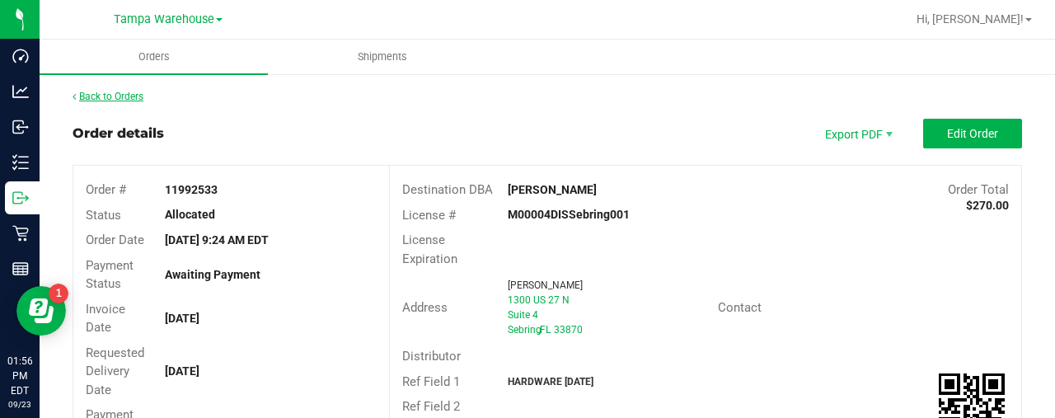
click at [129, 93] on link "Back to Orders" at bounding box center [108, 97] width 71 height 12
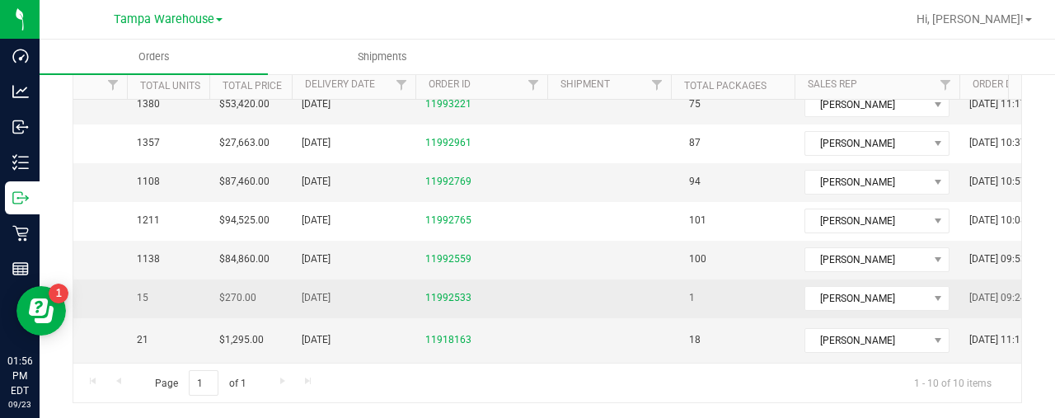
click at [545, 296] on td "11992533" at bounding box center [481, 298] width 132 height 39
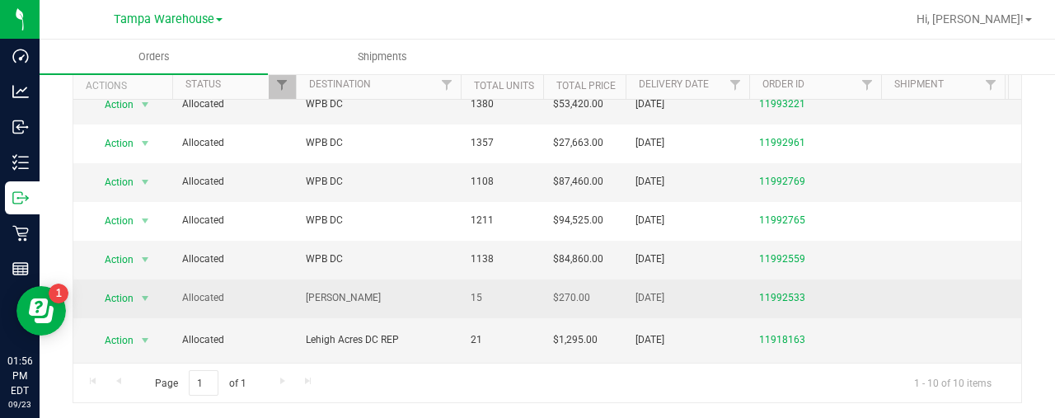
click at [397, 295] on td "[PERSON_NAME]" at bounding box center [378, 298] width 165 height 39
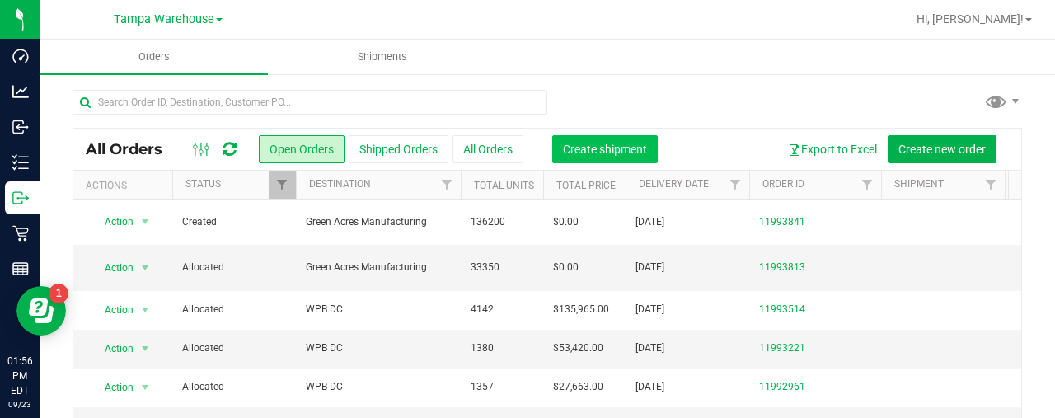
click at [563, 144] on span "Create shipment" at bounding box center [605, 149] width 84 height 13
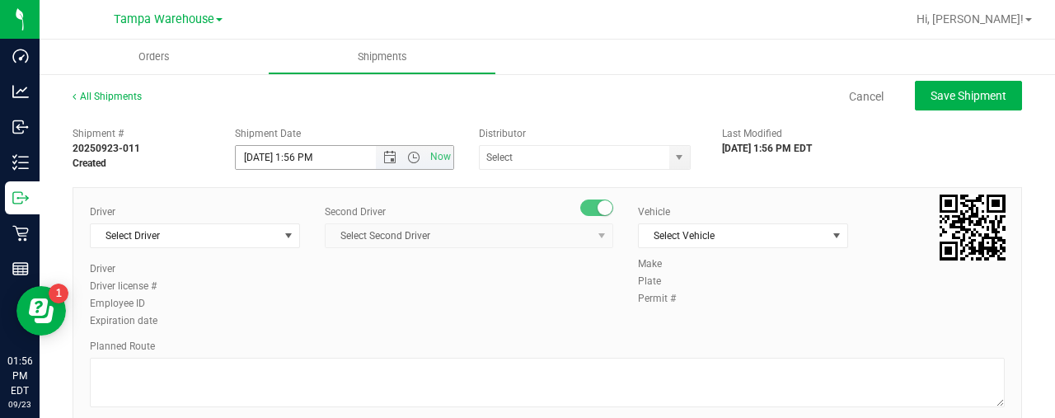
click at [387, 164] on span "Now" at bounding box center [414, 157] width 77 height 23
click at [386, 156] on span "Open the date view" at bounding box center [389, 157] width 13 height 13
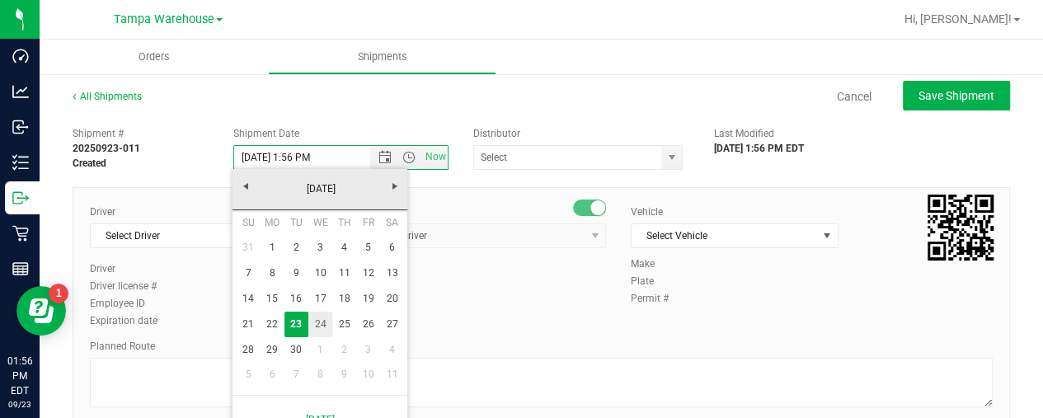
click at [321, 320] on link "24" at bounding box center [320, 325] width 24 height 26
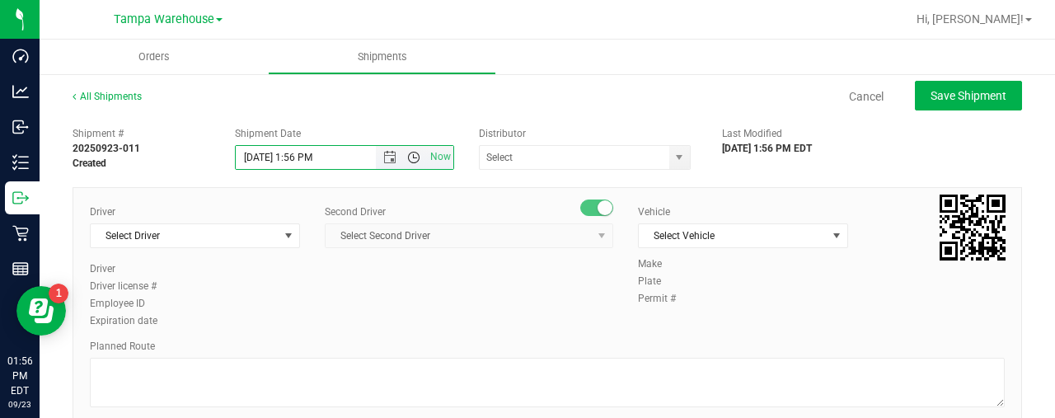
click at [408, 155] on span "Open the time view" at bounding box center [413, 157] width 13 height 13
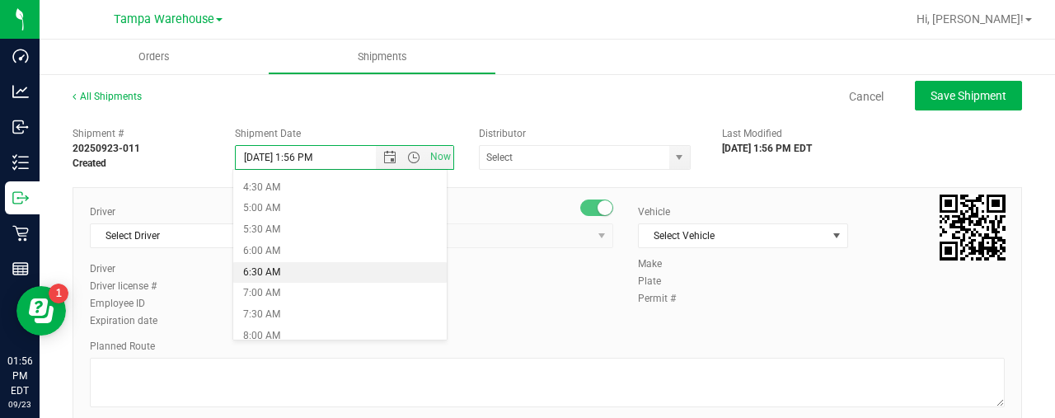
click at [298, 262] on li "6:30 AM" at bounding box center [339, 272] width 213 height 21
type input "[DATE] 6:30 AM"
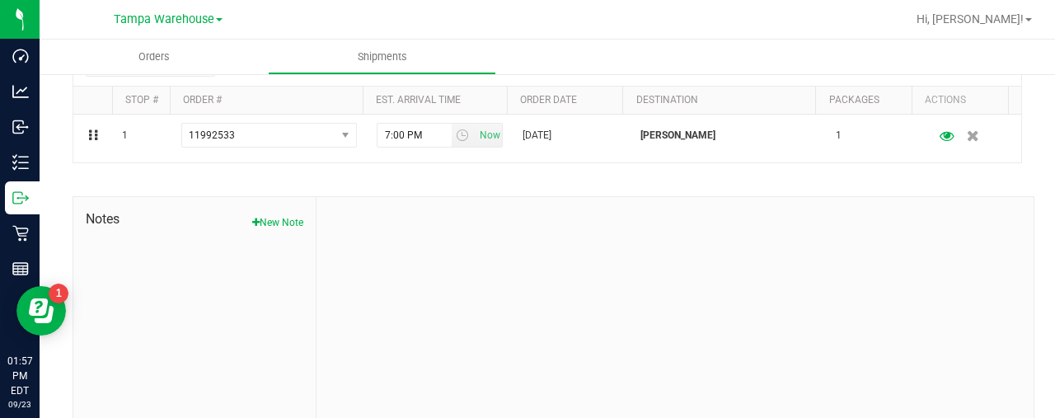
scroll to position [422, 0]
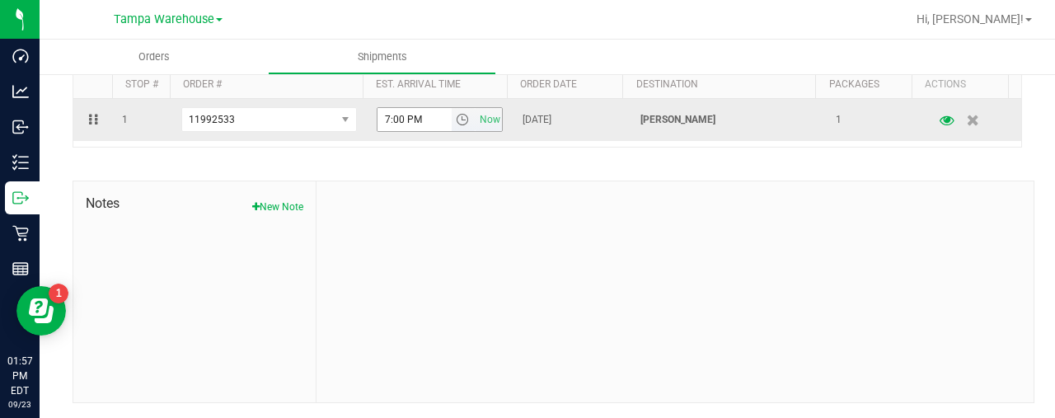
click at [456, 122] on span "select" at bounding box center [462, 119] width 13 height 13
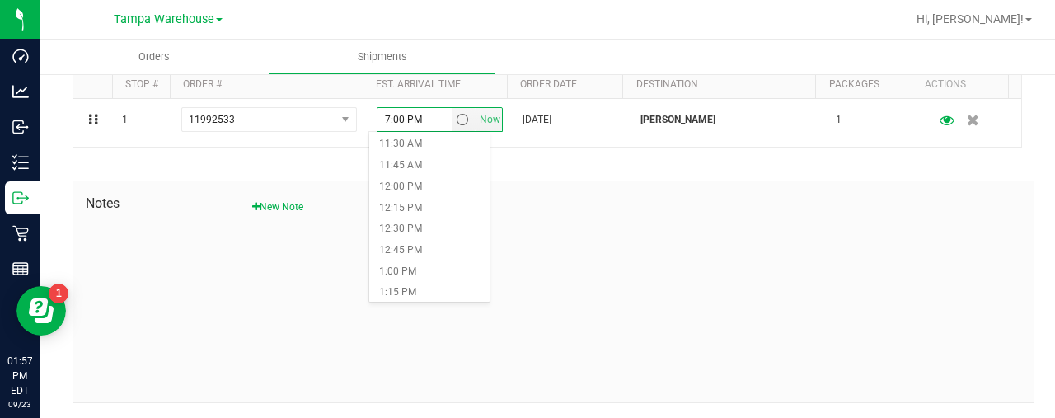
scroll to position [978, 0]
click at [404, 223] on li "12:30 PM" at bounding box center [429, 226] width 120 height 21
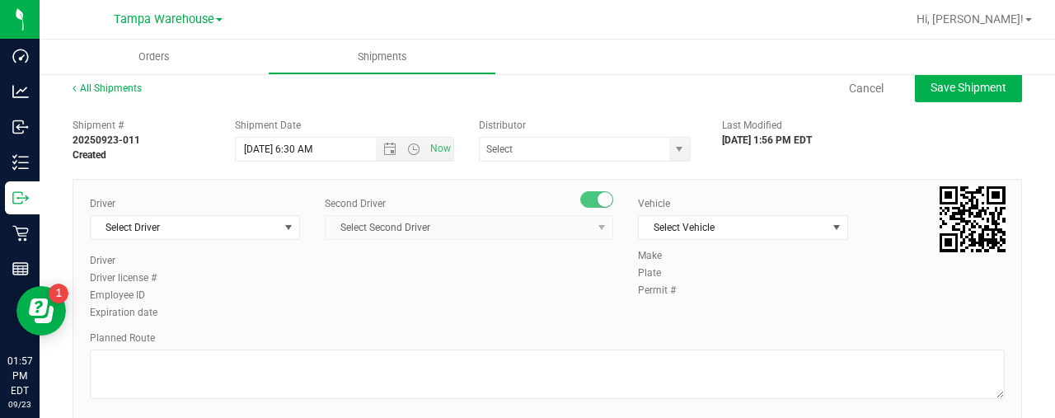
scroll to position [0, 0]
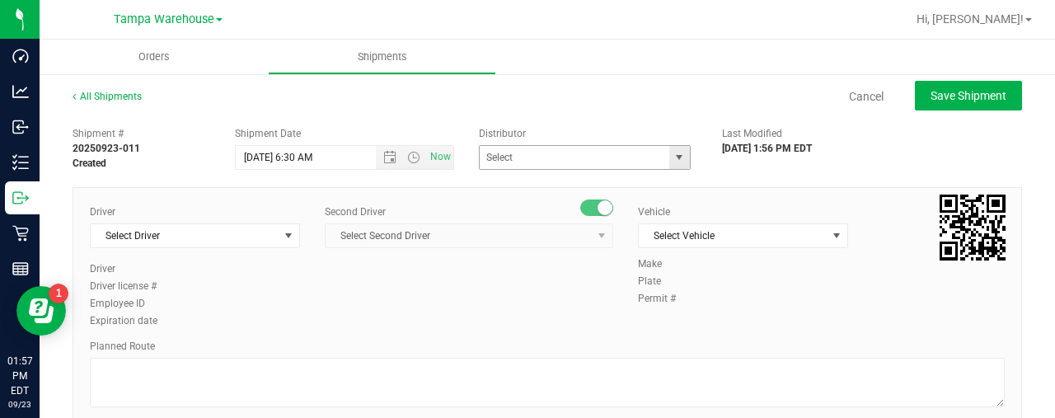
click at [673, 162] on span "select" at bounding box center [679, 157] width 13 height 13
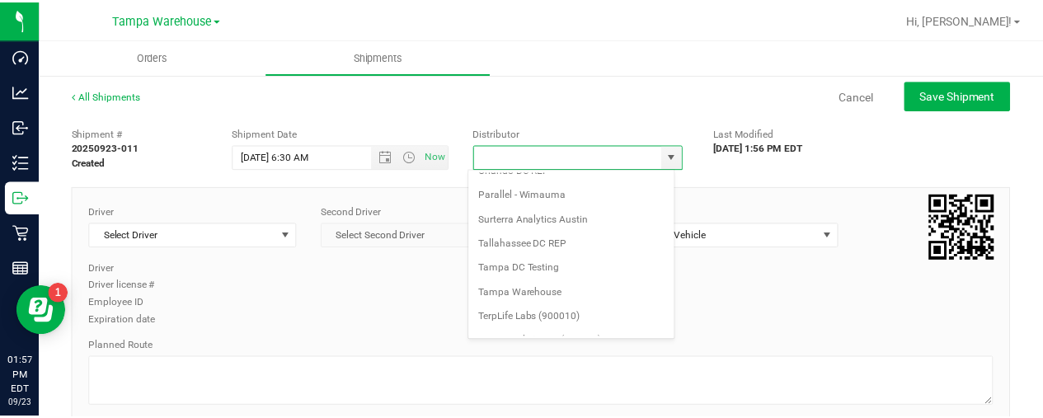
scroll to position [646, 0]
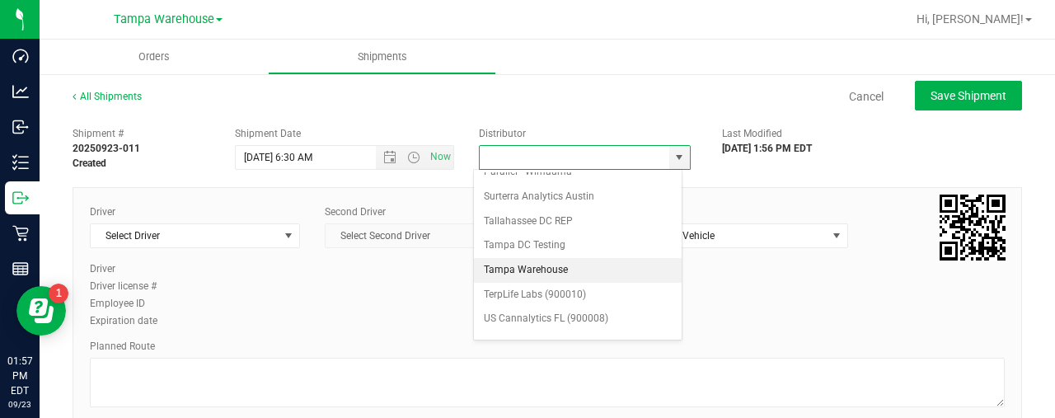
click at [554, 258] on li "Tampa Warehouse" at bounding box center [578, 270] width 208 height 25
type input "Tampa Warehouse"
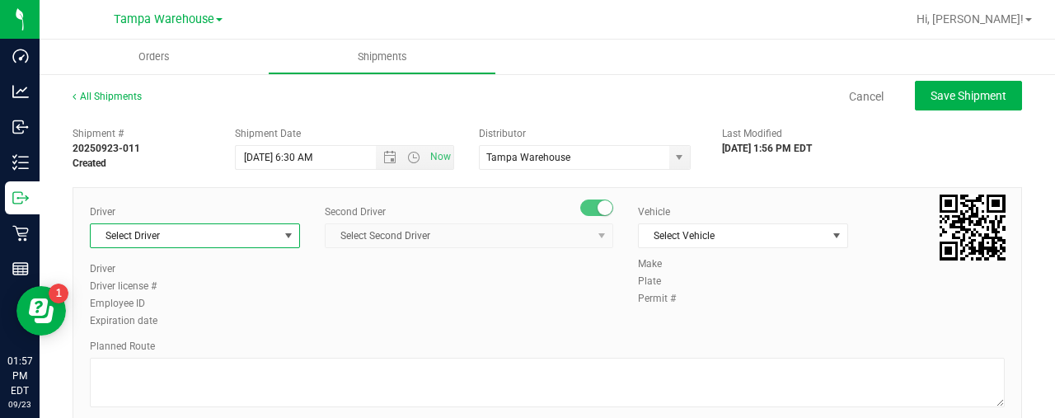
click at [284, 242] on span "select" at bounding box center [288, 235] width 13 height 13
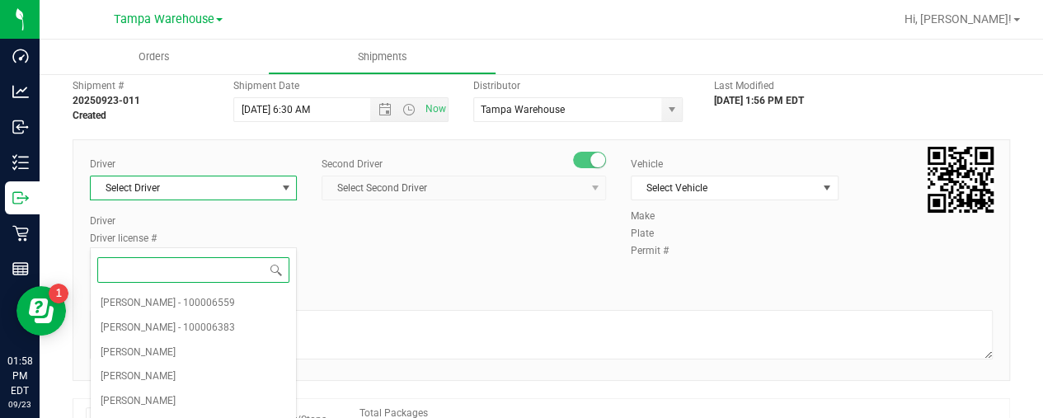
scroll to position [0, 0]
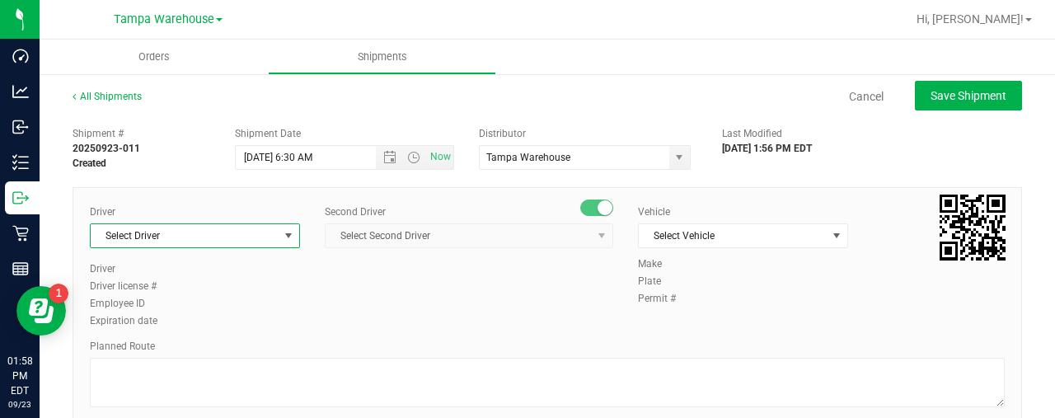
click at [282, 233] on span "select" at bounding box center [288, 235] width 13 height 13
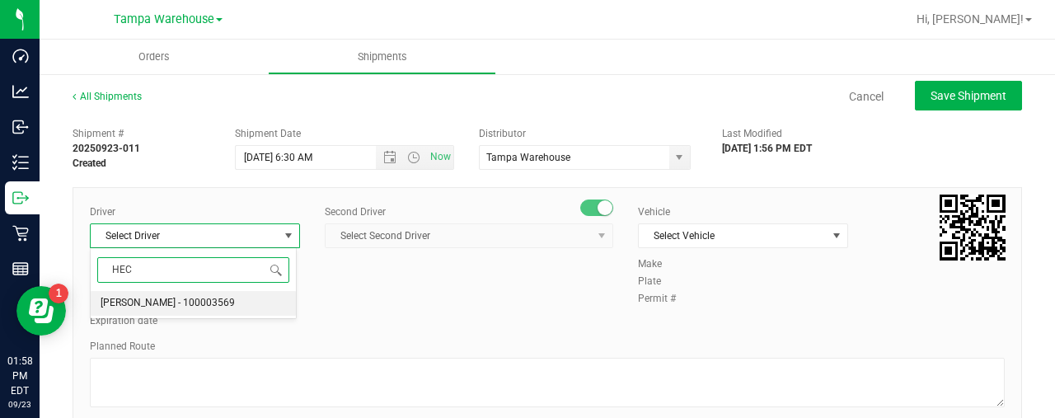
click at [167, 304] on span "[PERSON_NAME] - 100003569" at bounding box center [168, 303] width 134 height 21
type input "HEC"
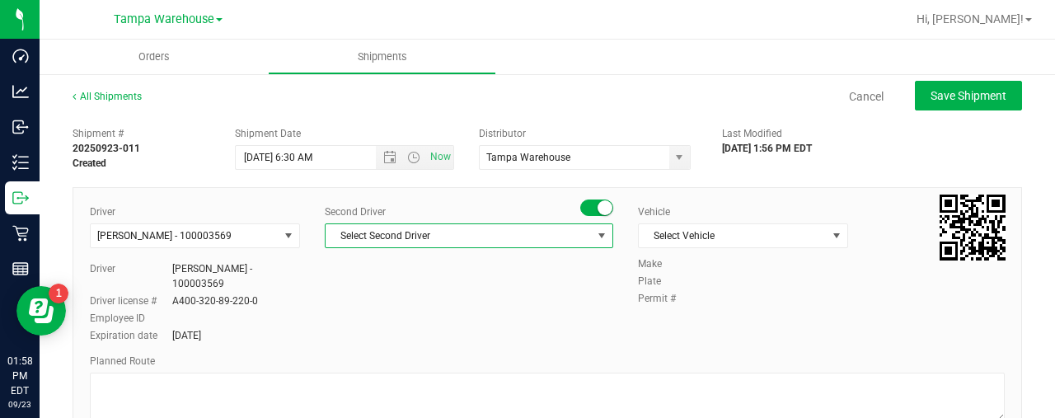
click at [380, 237] on span "Select Second Driver" at bounding box center [459, 235] width 266 height 23
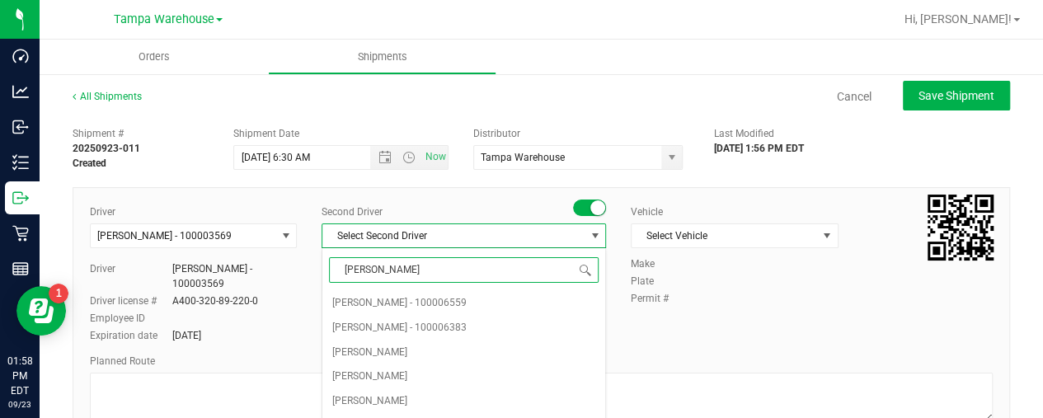
type input "DANN"
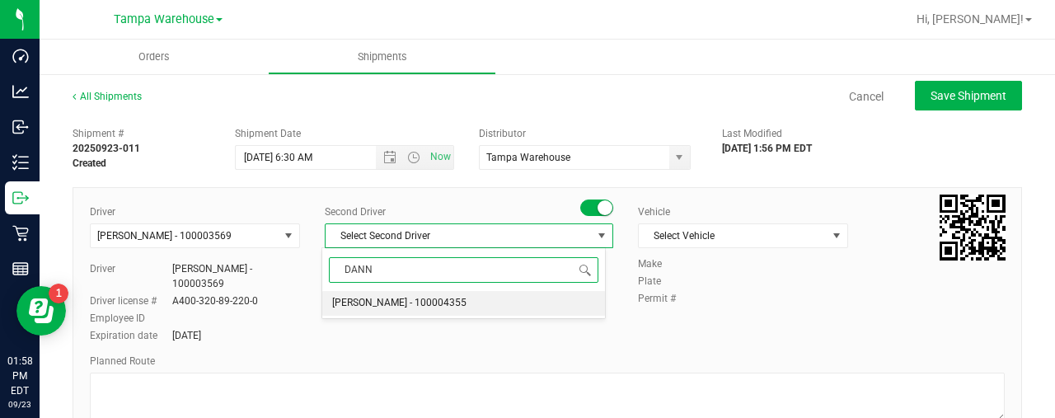
click at [396, 302] on span "[PERSON_NAME] - 100004355" at bounding box center [399, 303] width 134 height 21
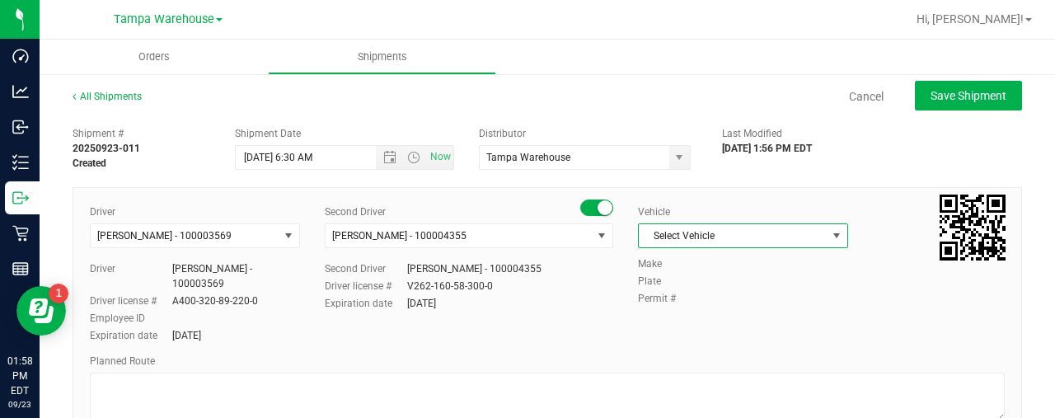
click at [834, 233] on span "select" at bounding box center [837, 235] width 21 height 23
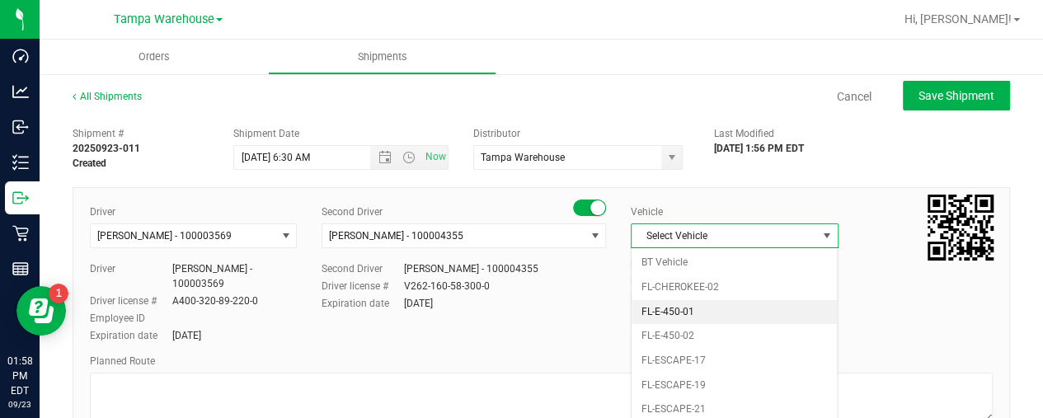
click at [686, 319] on li "FL-E-450-01" at bounding box center [733, 312] width 205 height 25
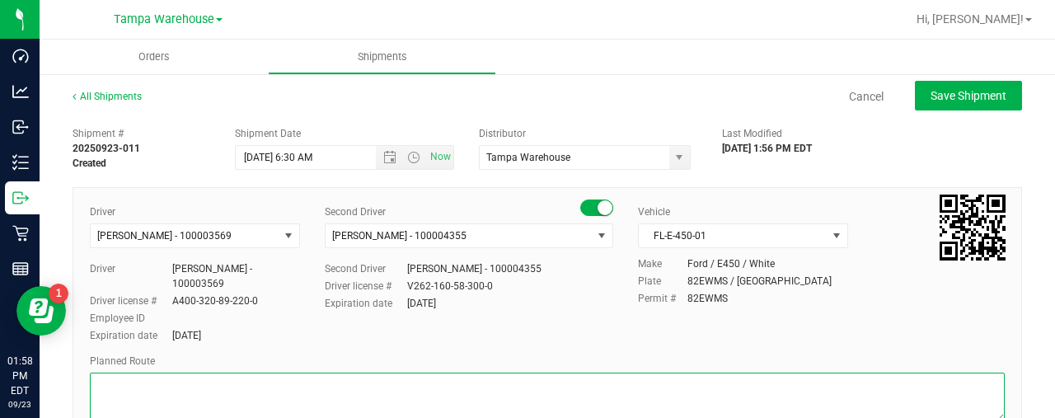
click at [529, 373] on textarea at bounding box center [547, 397] width 915 height 49
click at [375, 378] on textarea at bounding box center [547, 397] width 915 height 49
type textarea "S"
type textarea "[PERSON_NAME] [DATE] HARDWARE"
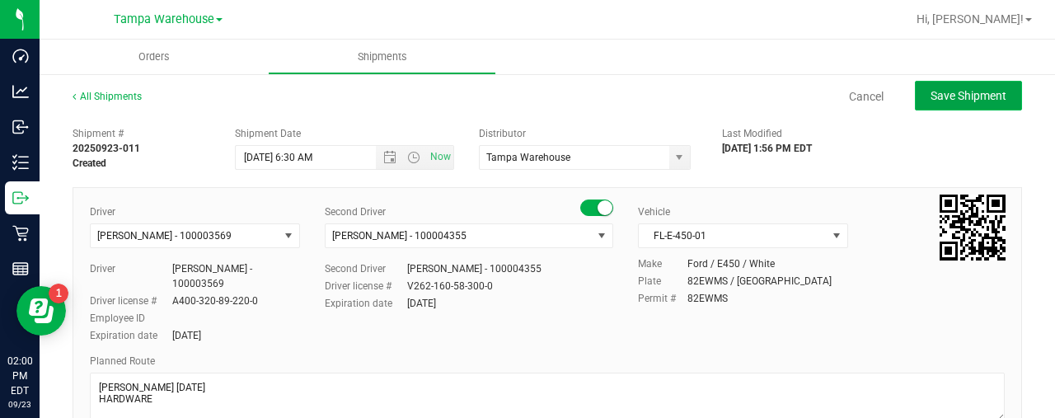
click at [950, 93] on span "Save Shipment" at bounding box center [969, 95] width 76 height 13
type input "[DATE] 10:30 AM"
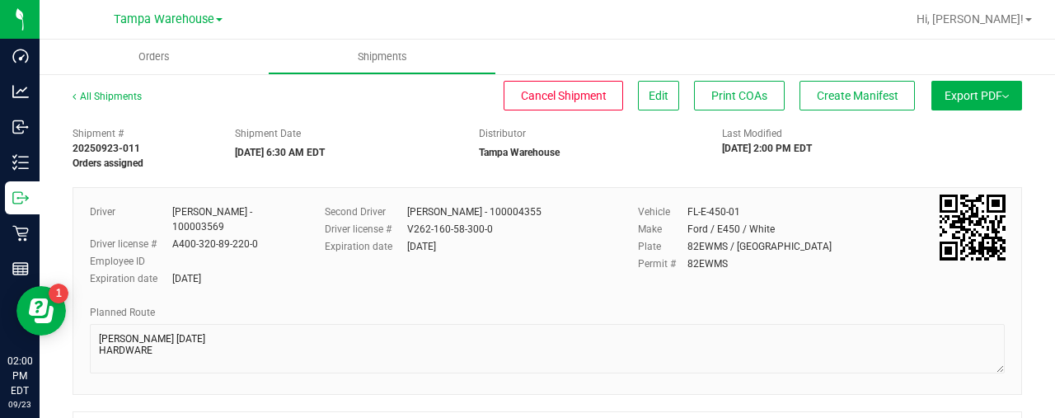
click at [950, 93] on span "Export PDF" at bounding box center [977, 95] width 64 height 13
click at [912, 157] on span "Manifest by Lot" at bounding box center [934, 157] width 68 height 12
click at [862, 89] on span "Create Manifest" at bounding box center [858, 95] width 82 height 13
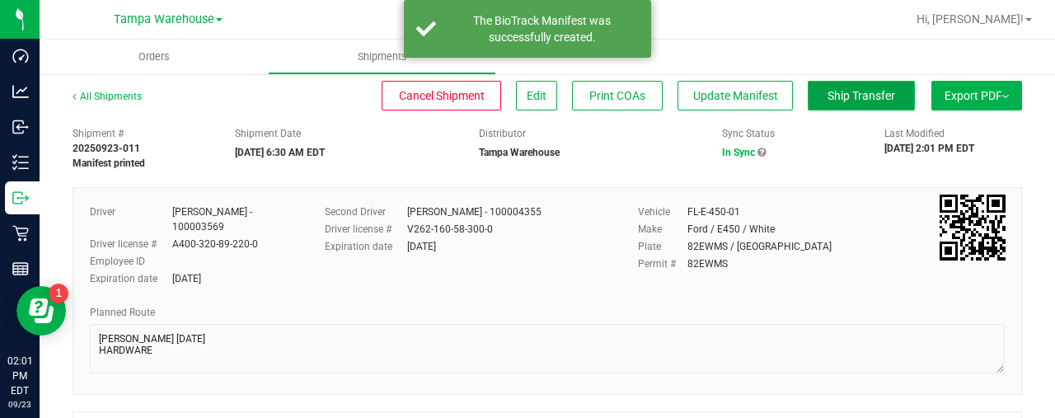
click at [853, 96] on span "Ship Transfer" at bounding box center [862, 95] width 68 height 13
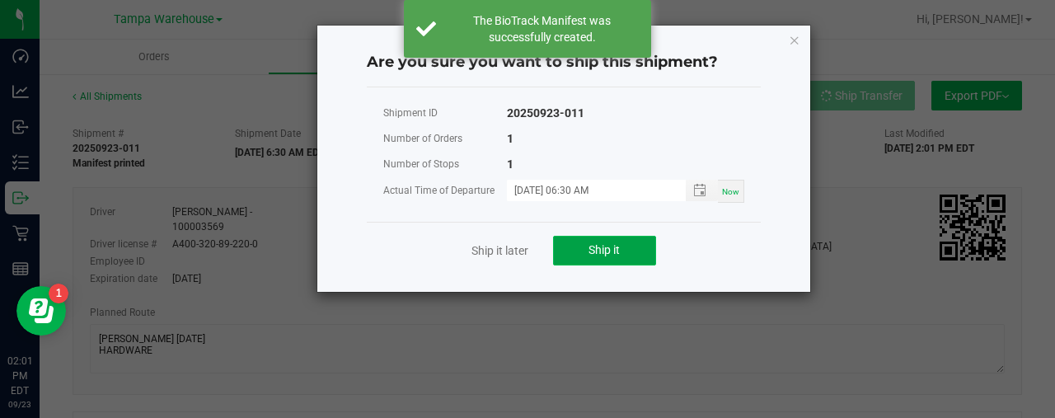
click at [607, 251] on span "Ship it" at bounding box center [604, 249] width 31 height 13
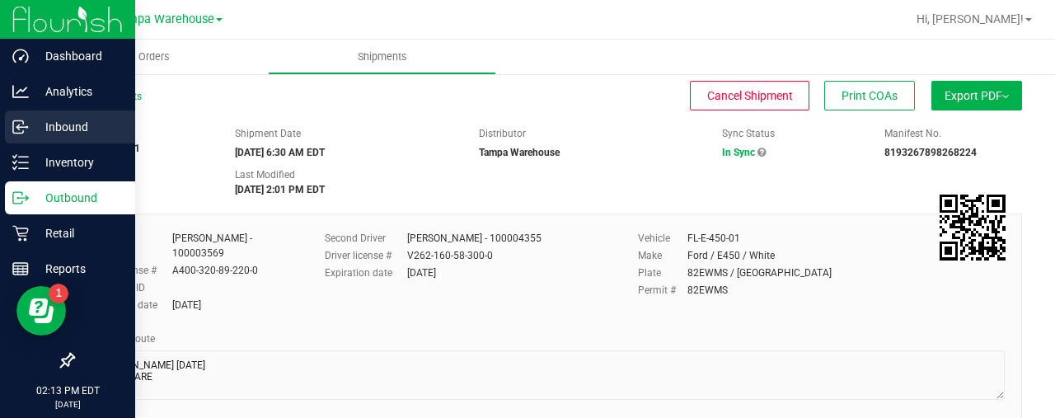
click at [64, 125] on p "Inbound" at bounding box center [78, 127] width 99 height 20
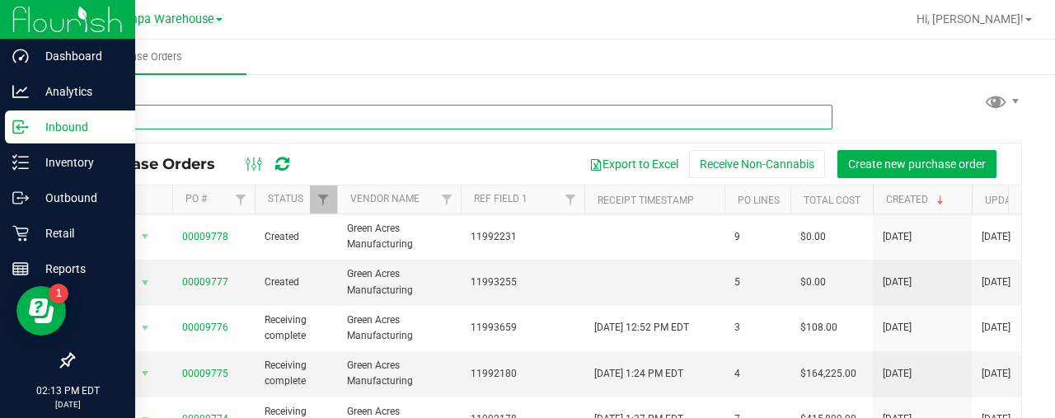
click at [259, 121] on input "text" at bounding box center [453, 117] width 760 height 25
type input "8752987"
